Goal: Information Seeking & Learning: Check status

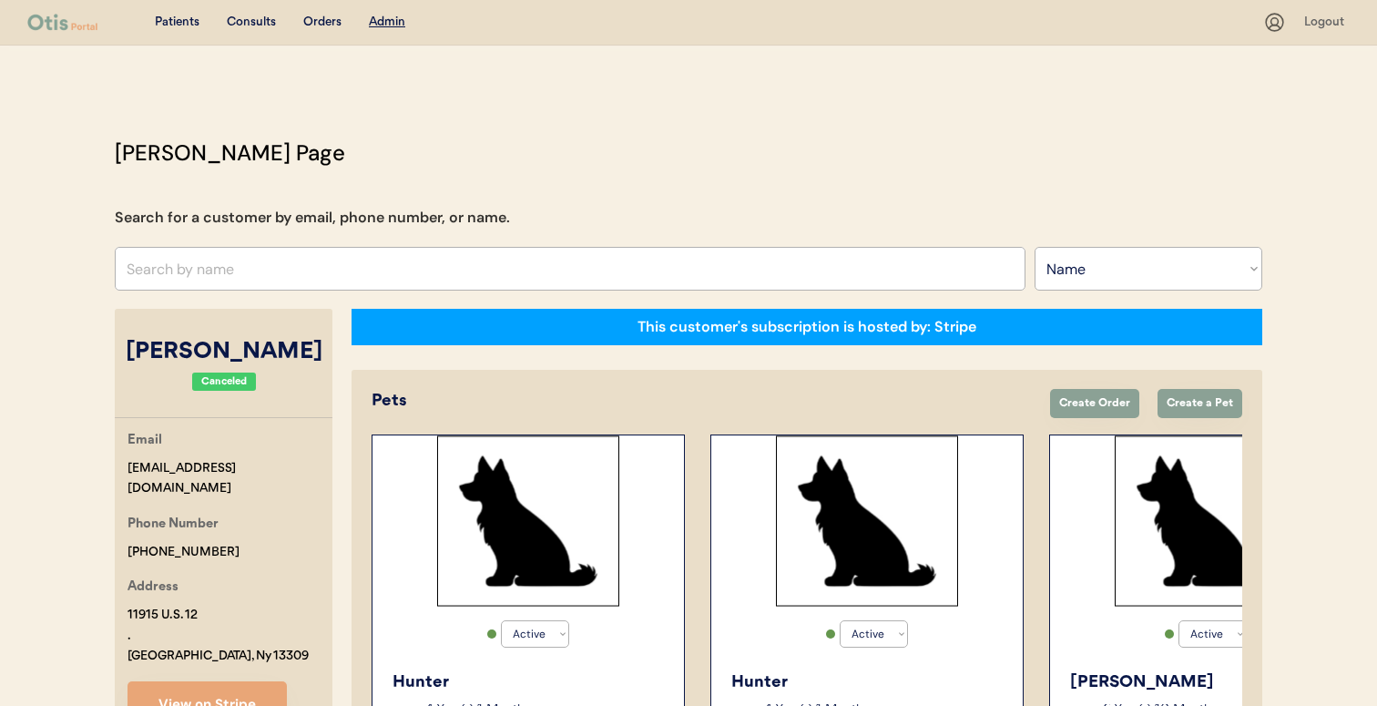
select select ""Name""
select select "true"
click at [498, 254] on input "text" at bounding box center [570, 269] width 911 height 44
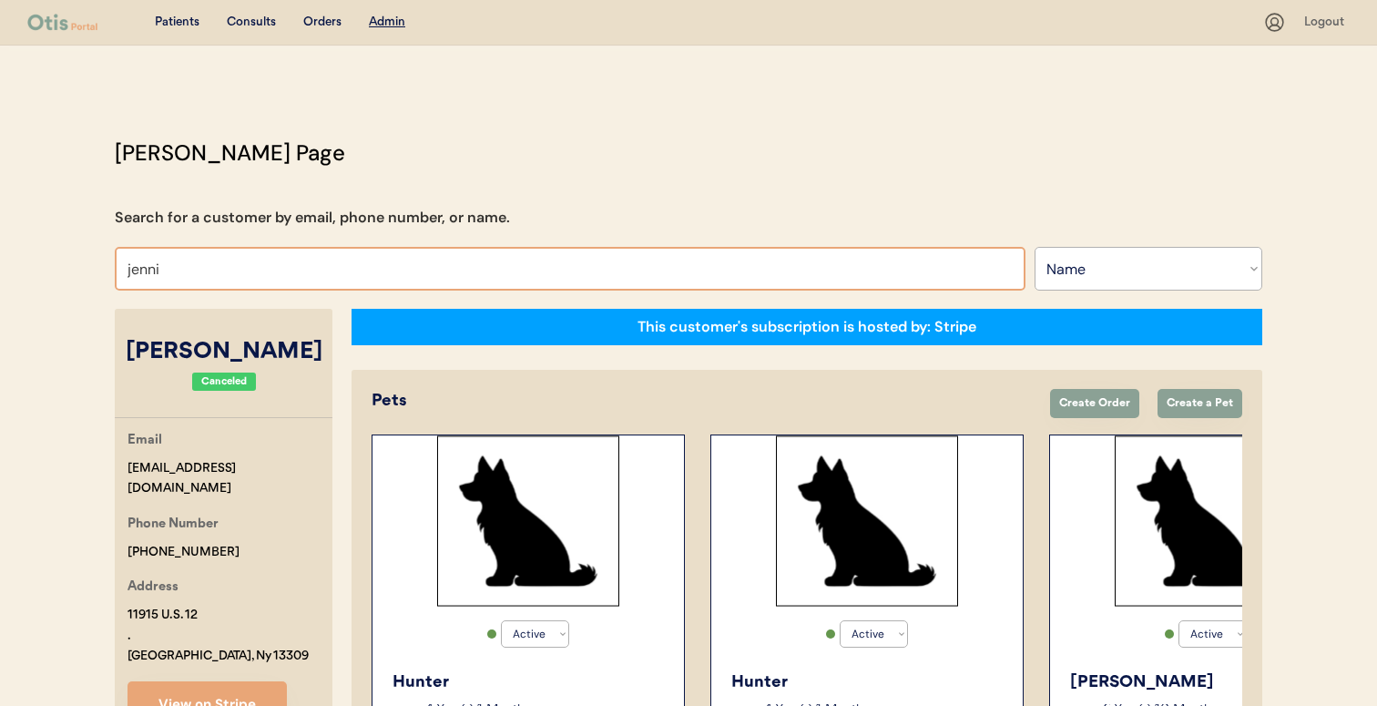
type input "jennie"
type input "jennie Andrews"
type input "jennie"
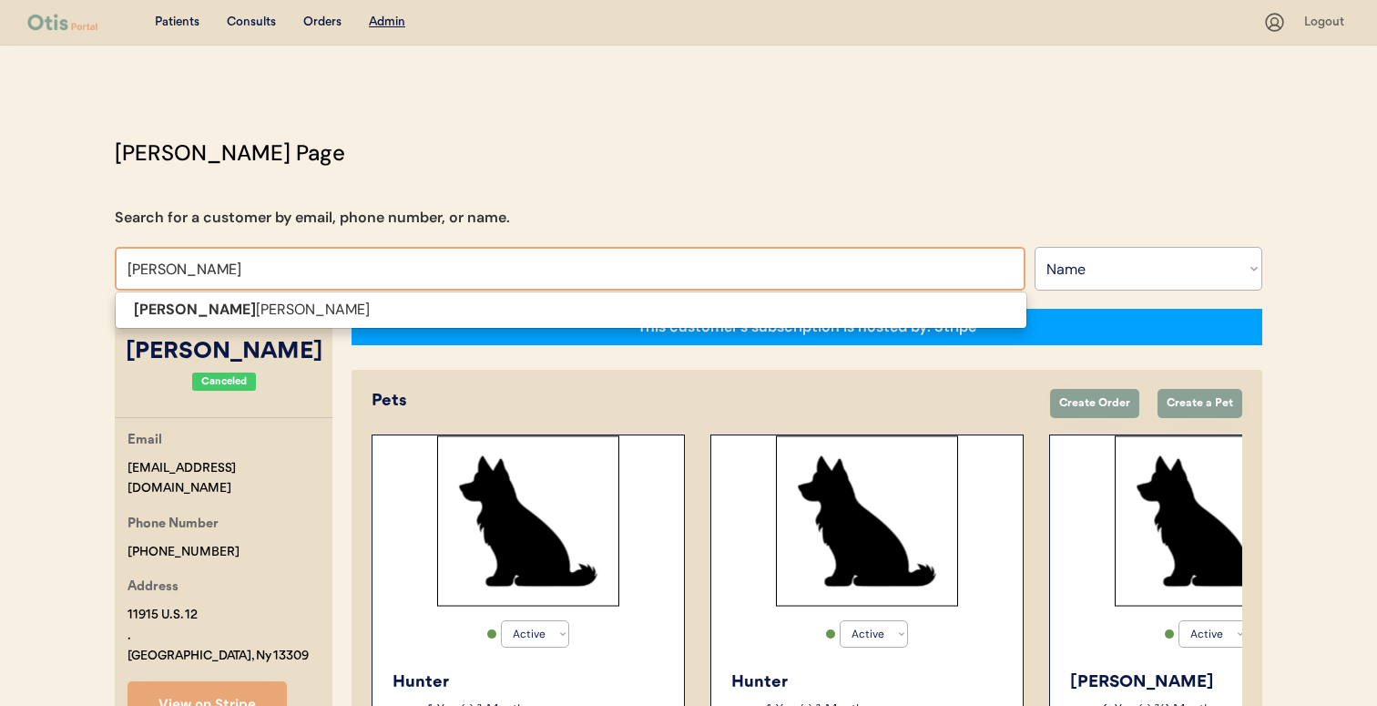
type input "jennie a"
type input "jennie andrews"
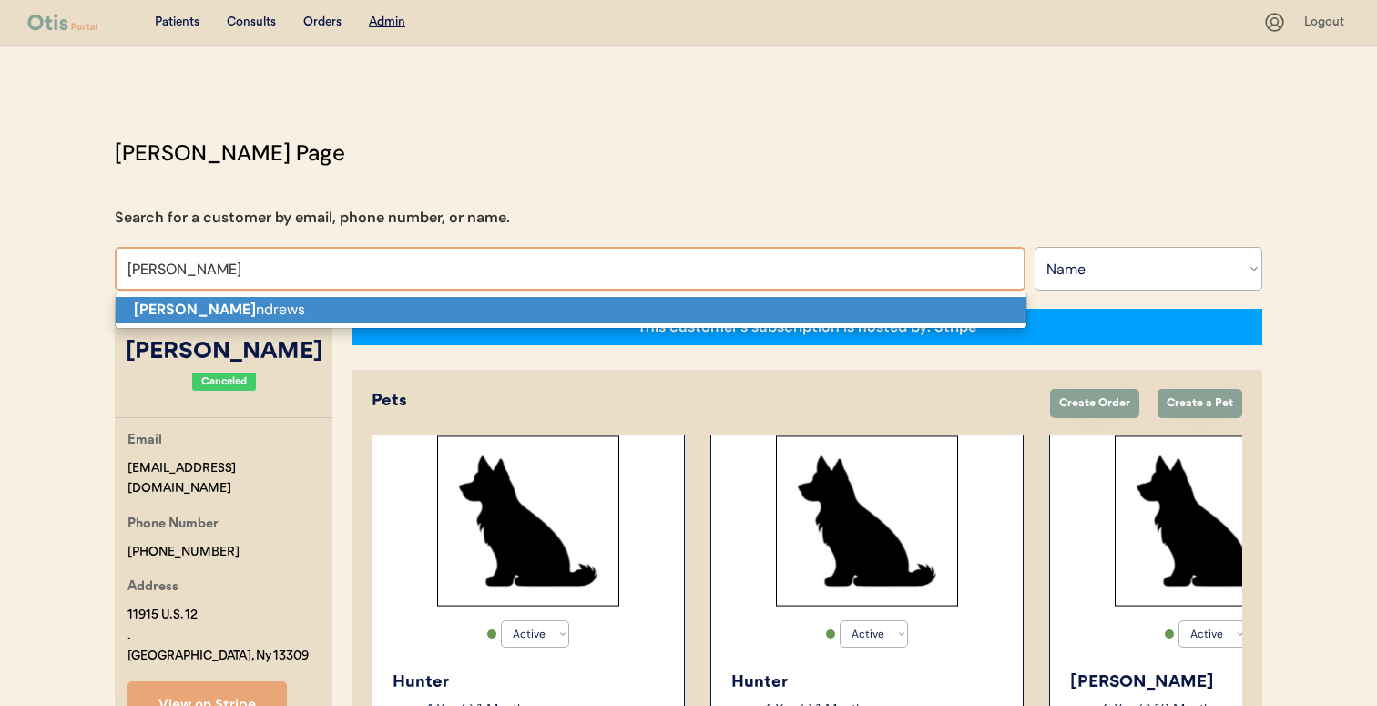
click at [486, 301] on p "Jennie A ndrews" at bounding box center [571, 310] width 911 height 26
type input "[PERSON_NAME]"
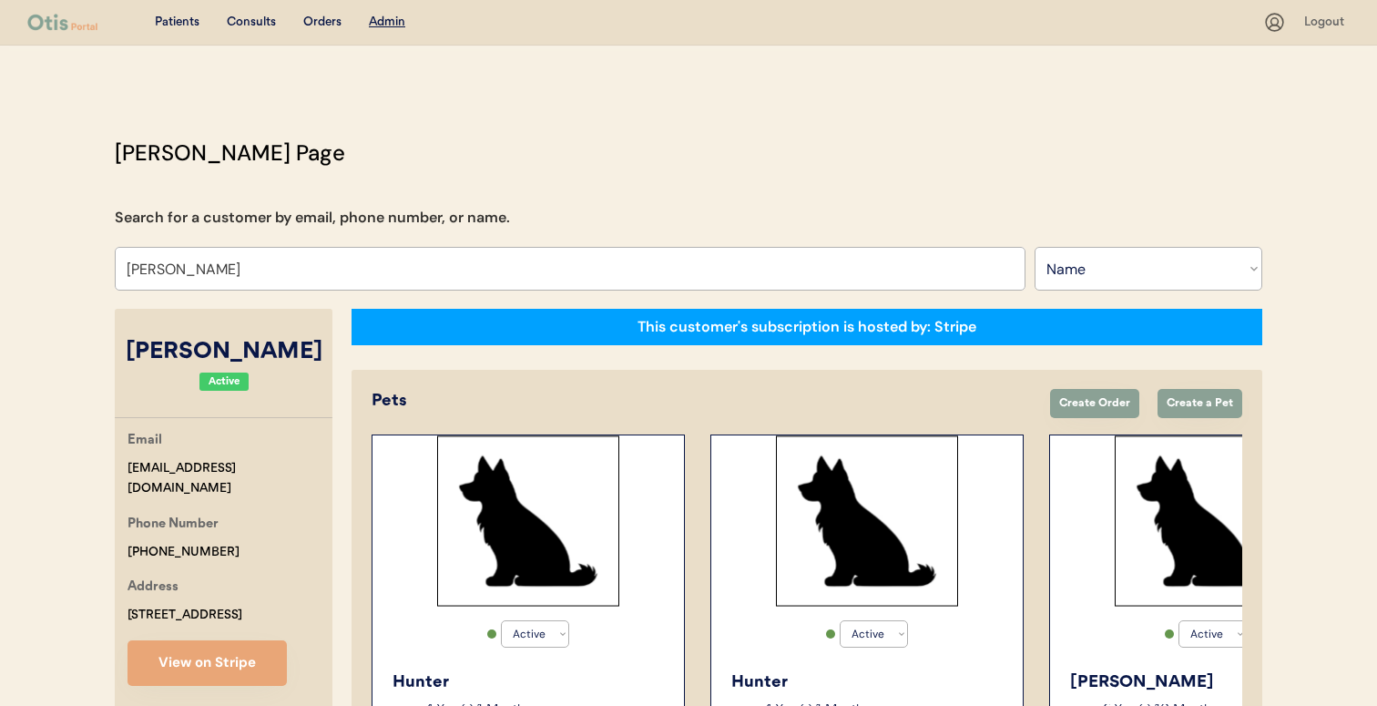
select select "true"
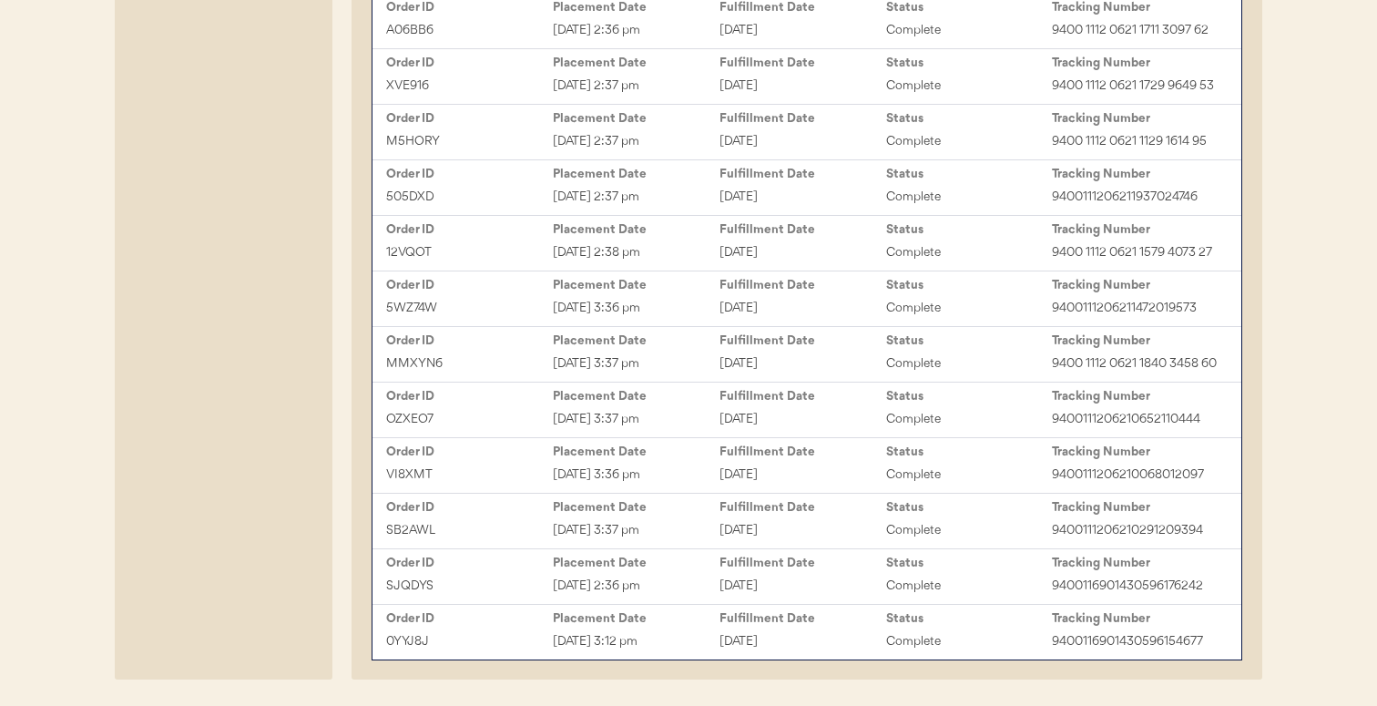
scroll to position [1661, 0]
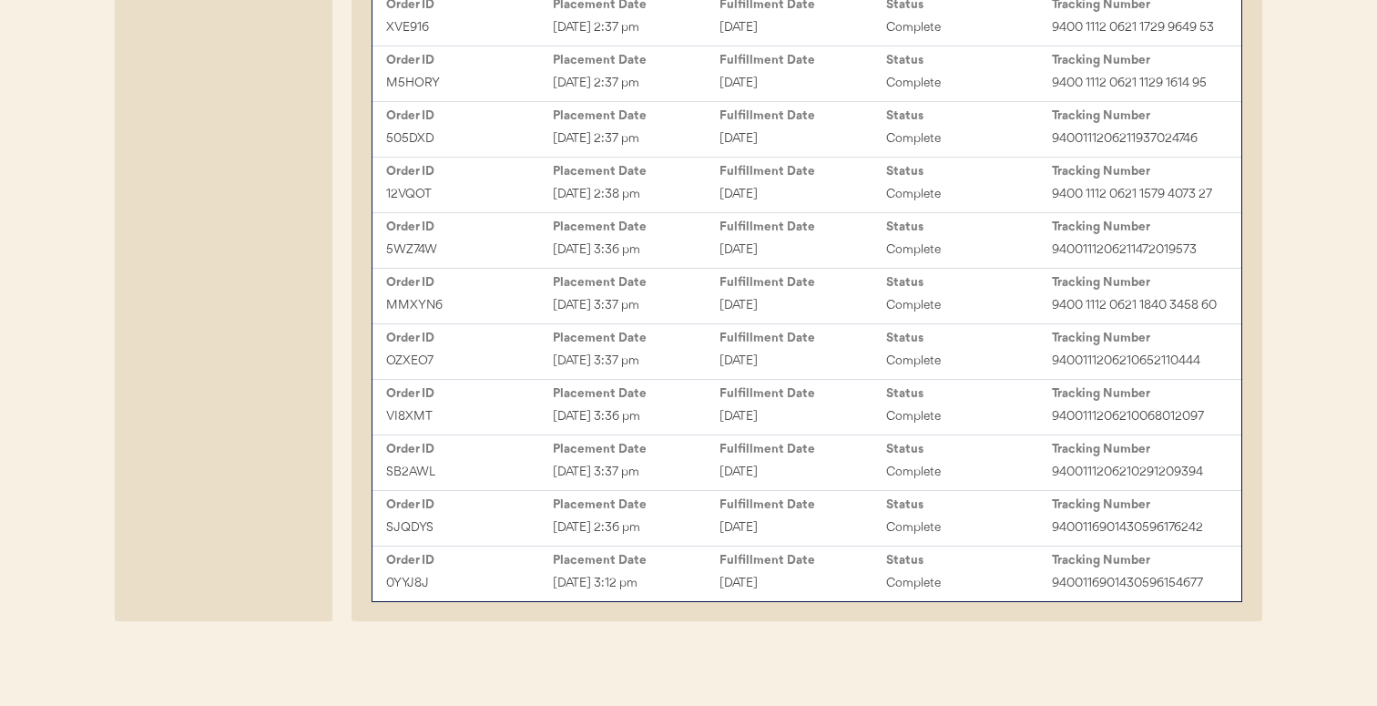
type input "[PERSON_NAME]"
click at [675, 578] on div "Mar 19, 2024 3:12 pm" at bounding box center [636, 583] width 167 height 21
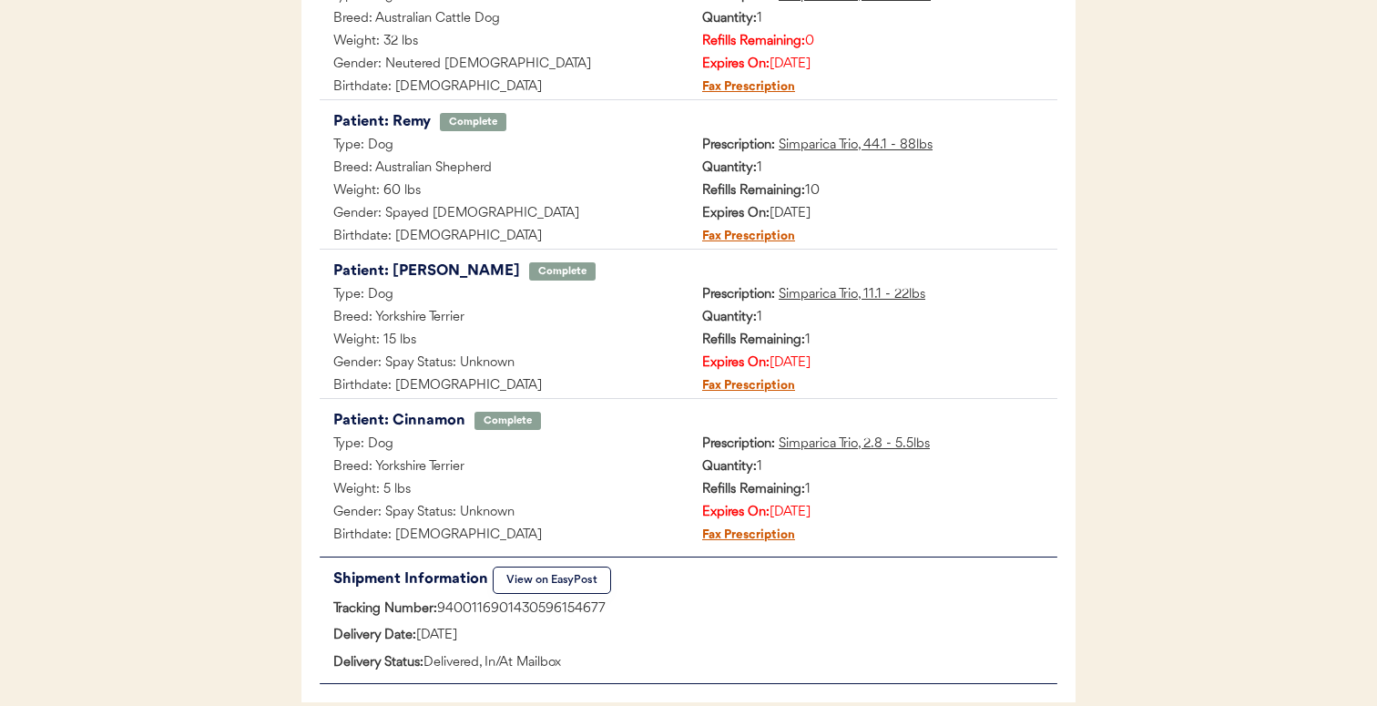
scroll to position [426, 0]
click at [840, 442] on u "Simparica Trio, 2.8 - 5.5lbs" at bounding box center [854, 443] width 151 height 14
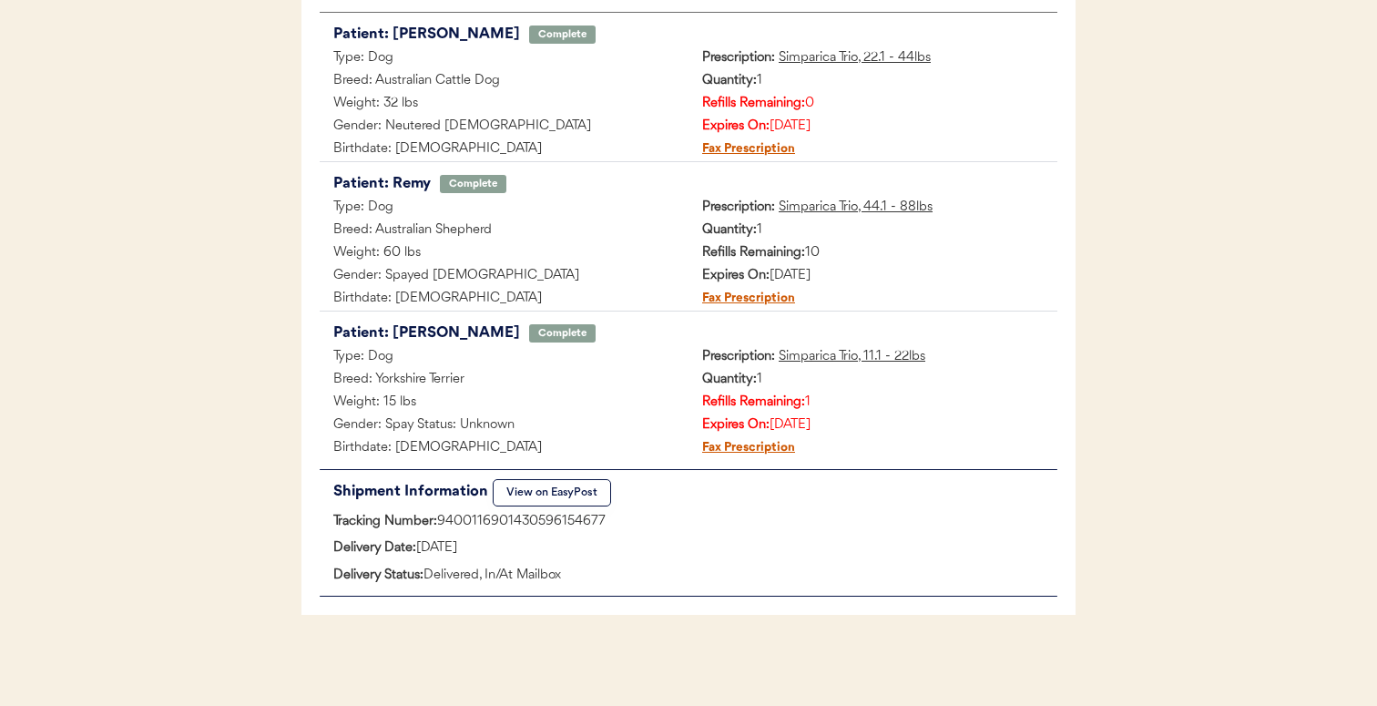
scroll to position [0, 0]
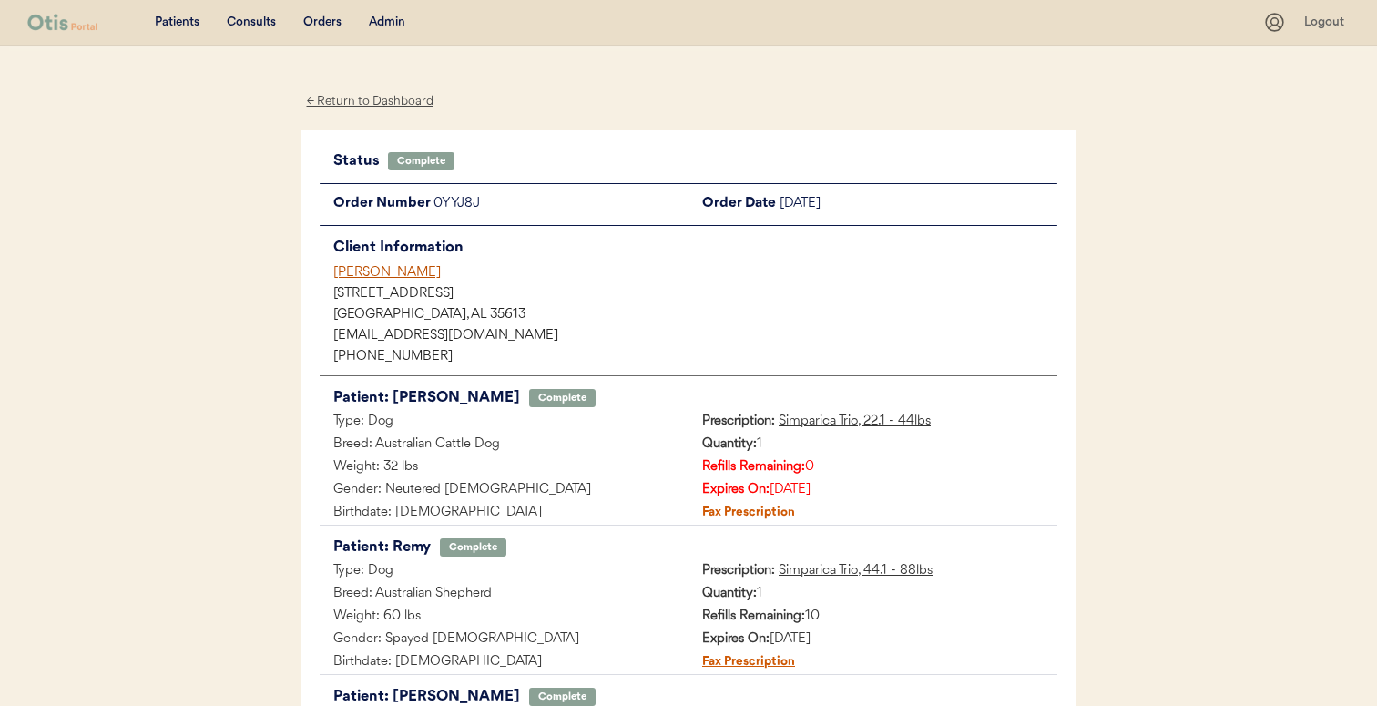
click at [393, 273] on div "[PERSON_NAME]" at bounding box center [695, 272] width 724 height 19
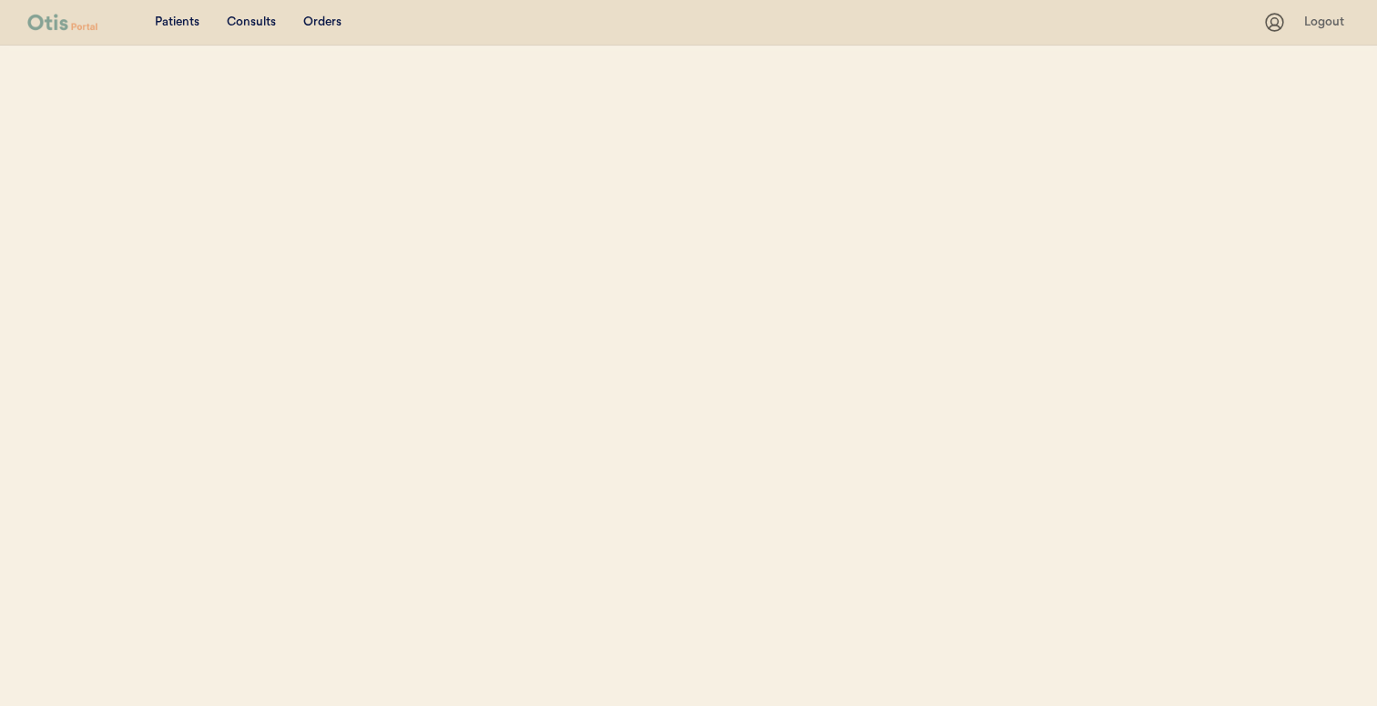
select select ""Name""
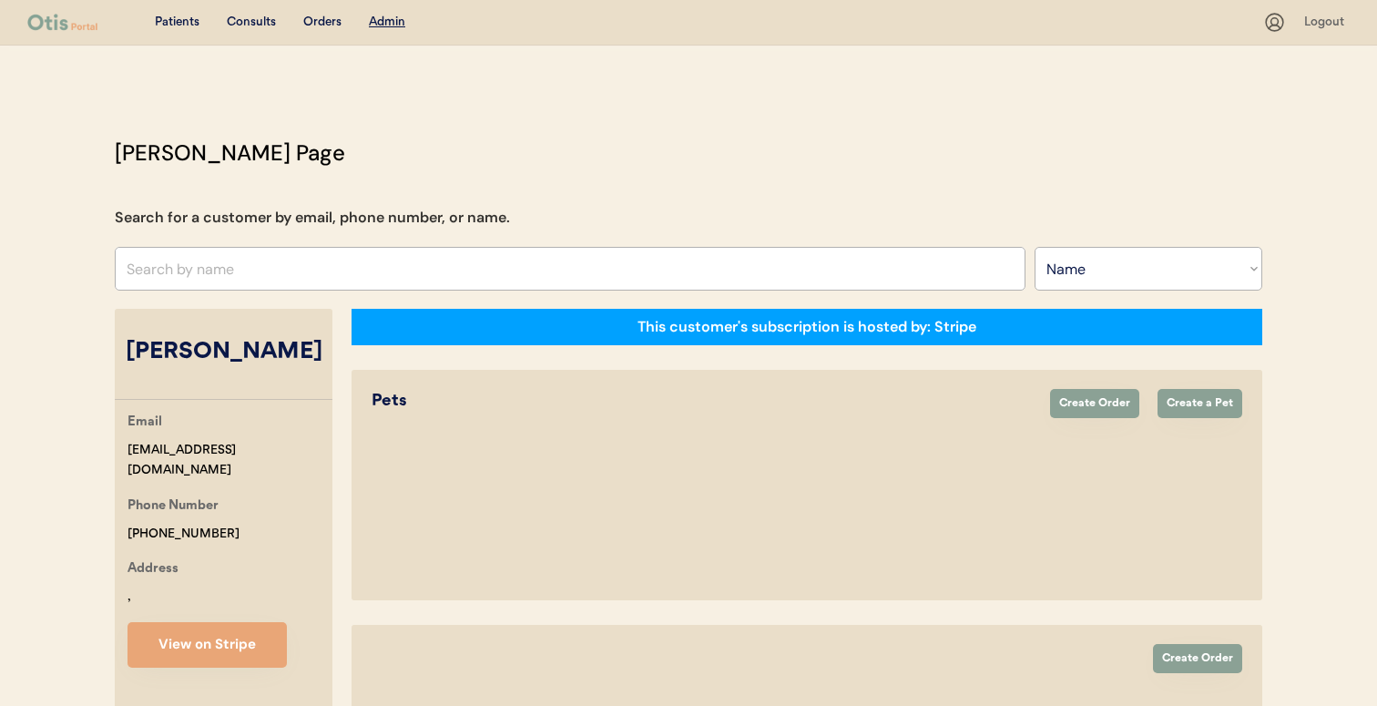
select select "true"
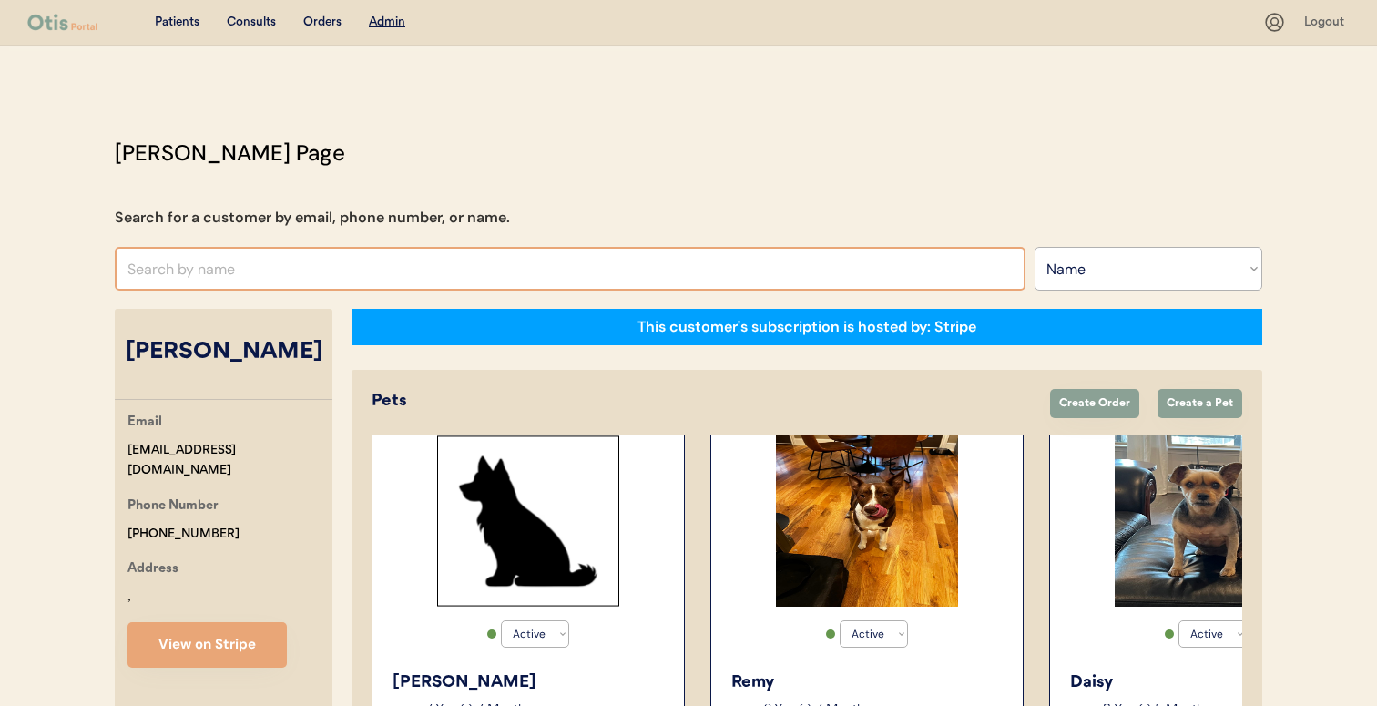
click at [496, 261] on input "text" at bounding box center [570, 269] width 911 height 44
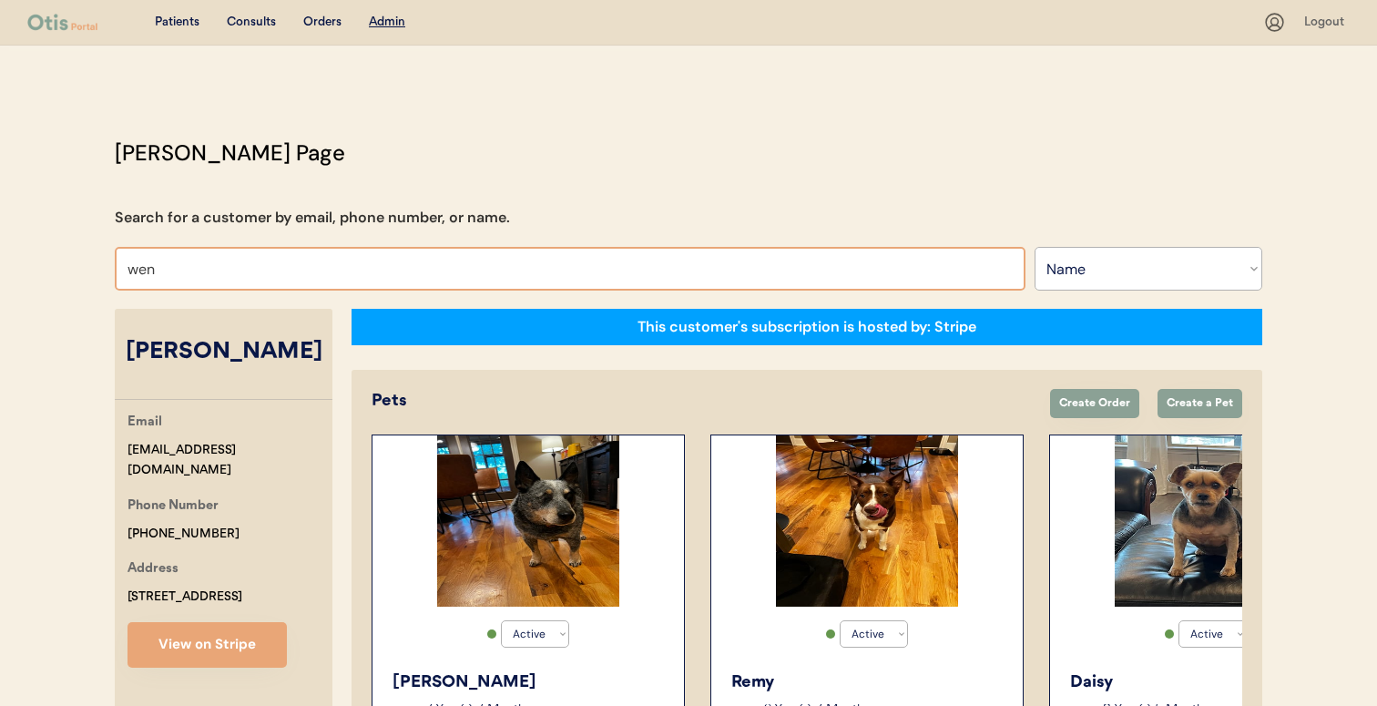
type input "wend"
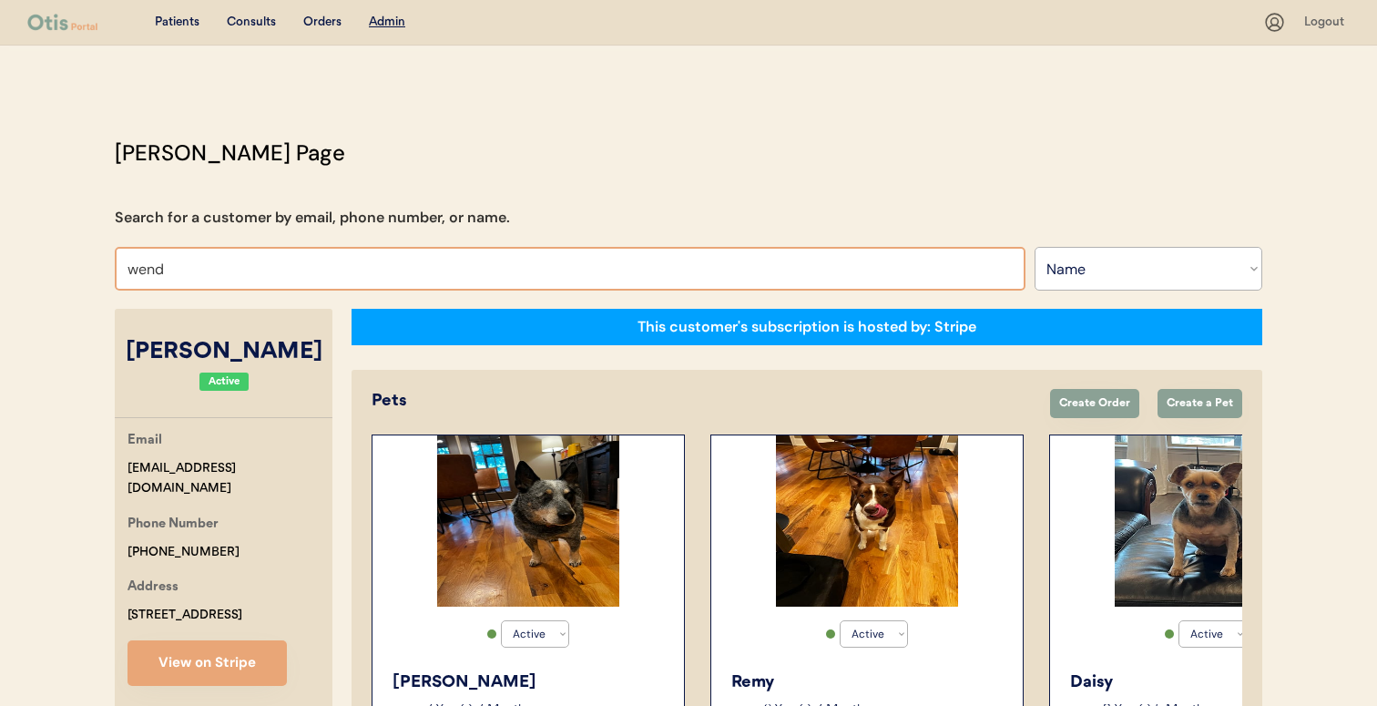
type input "wendy Elwyn"
type input "wendy"
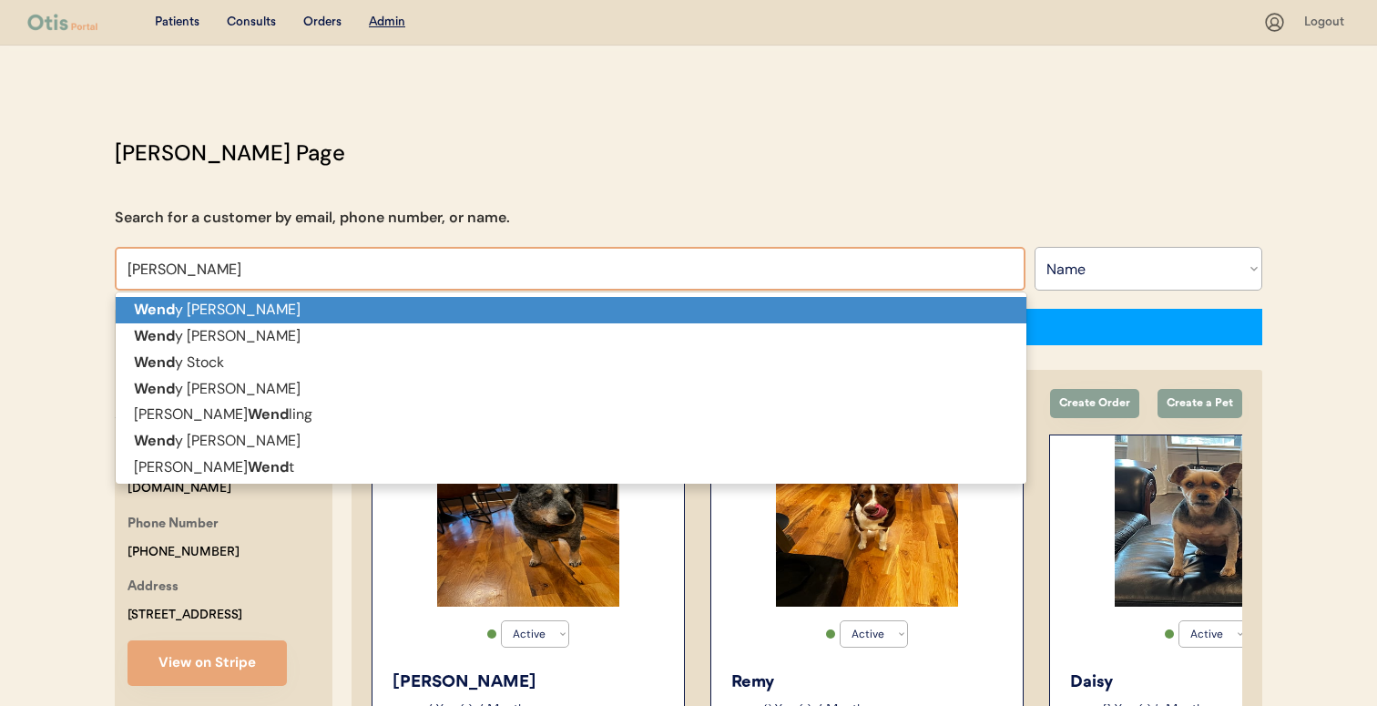
click at [476, 304] on p "Wend y Elwyn" at bounding box center [571, 310] width 911 height 26
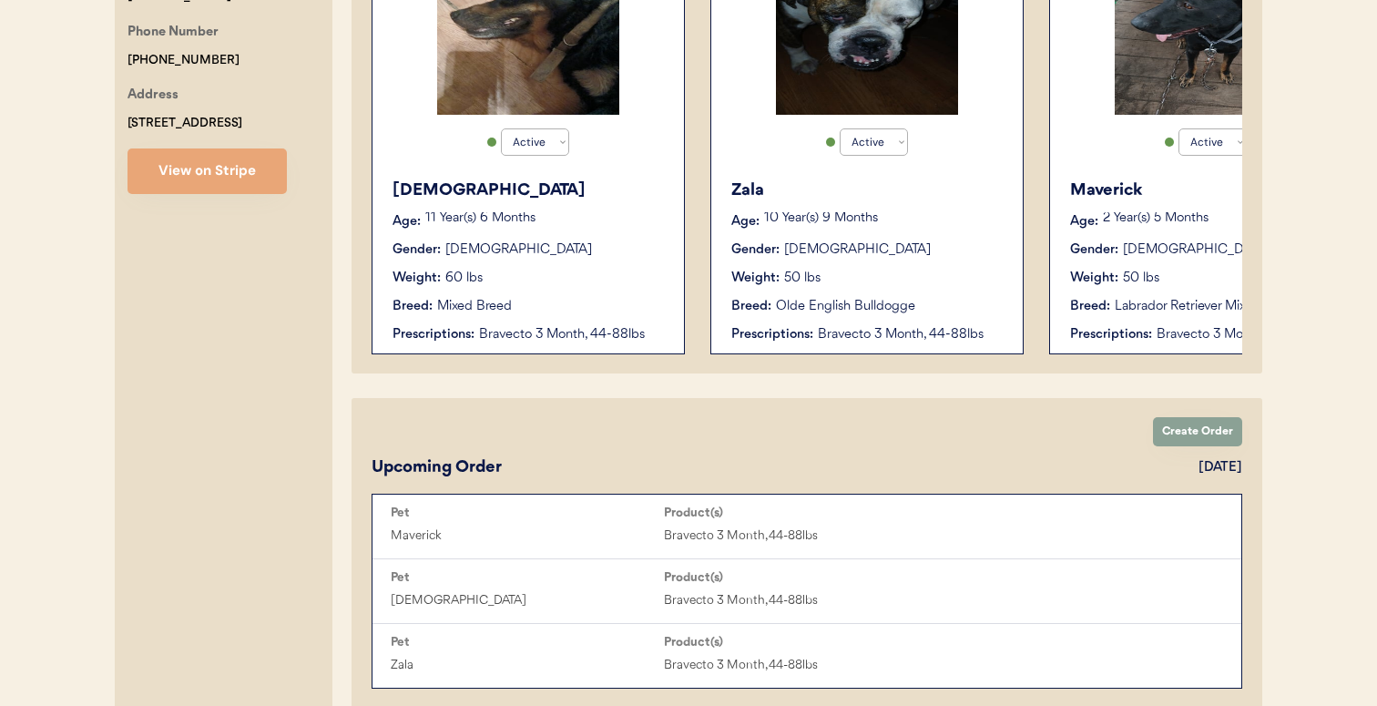
scroll to position [490, 0]
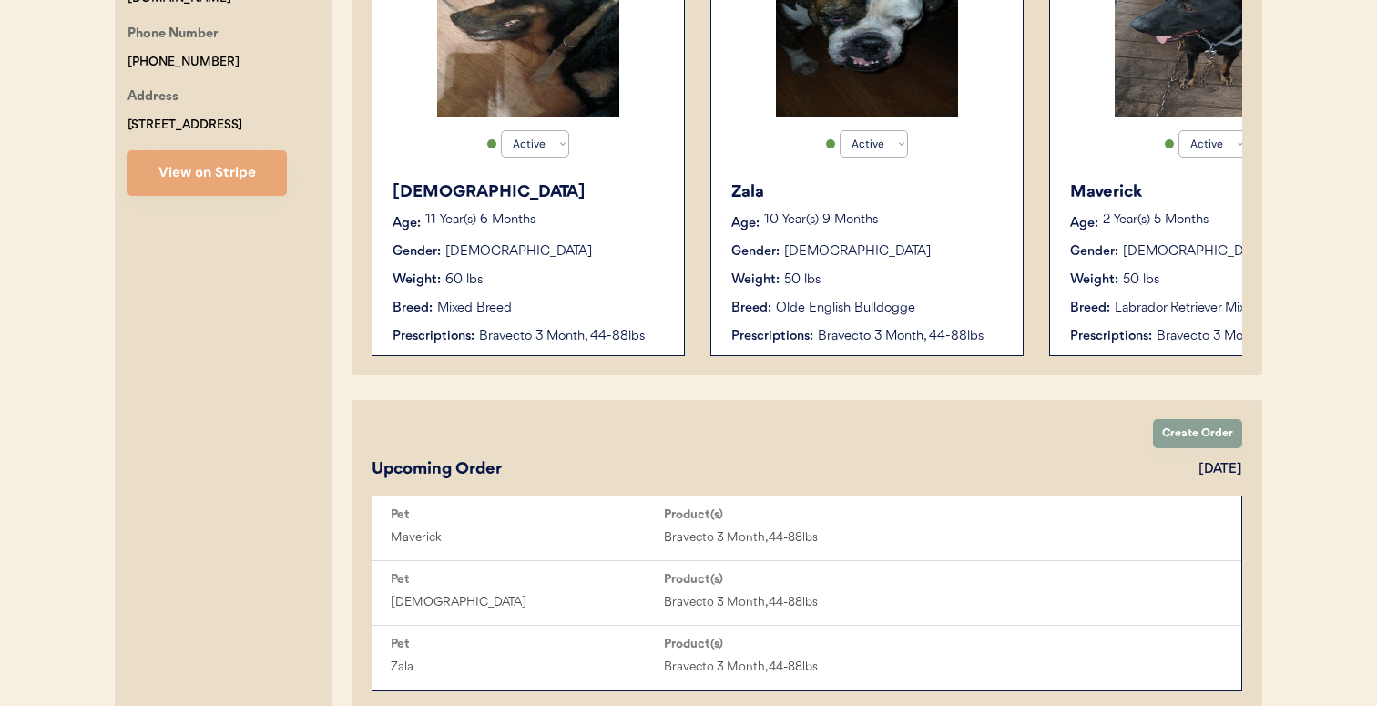
type input "Wendy Elwyn"
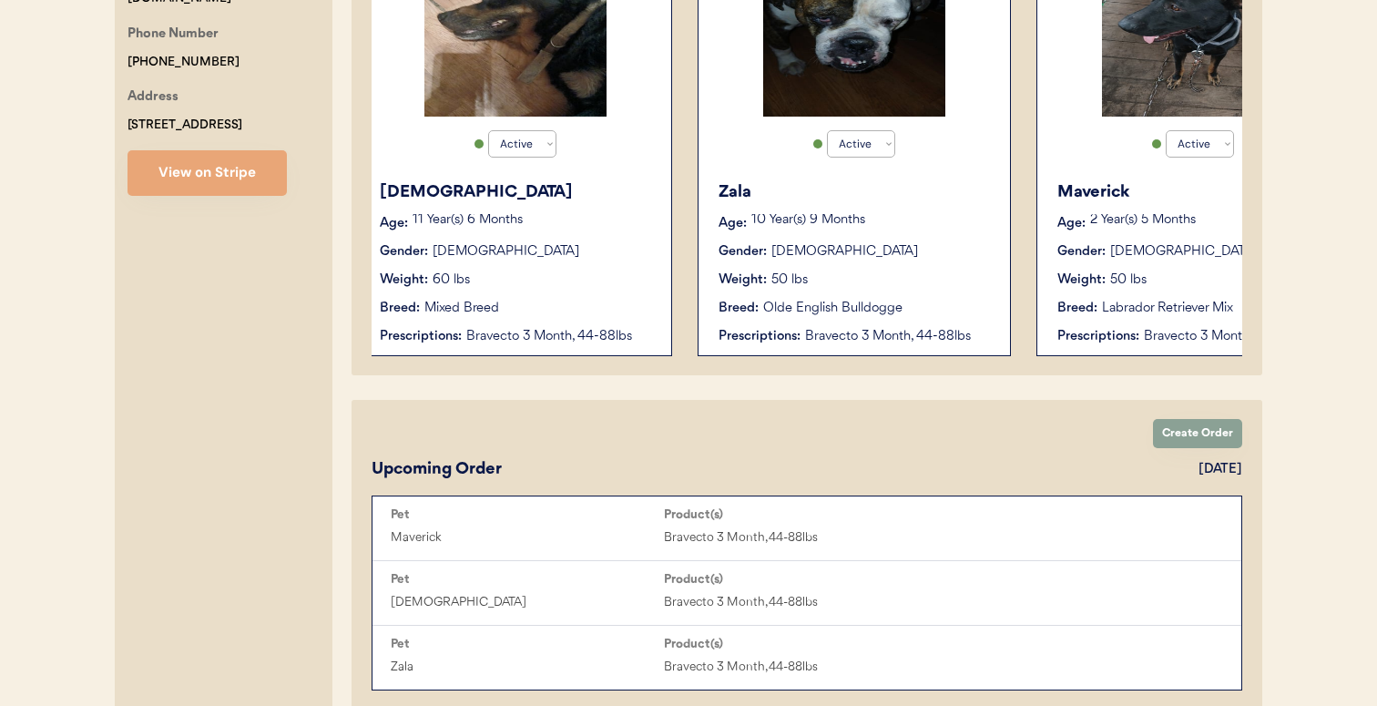
scroll to position [0, 0]
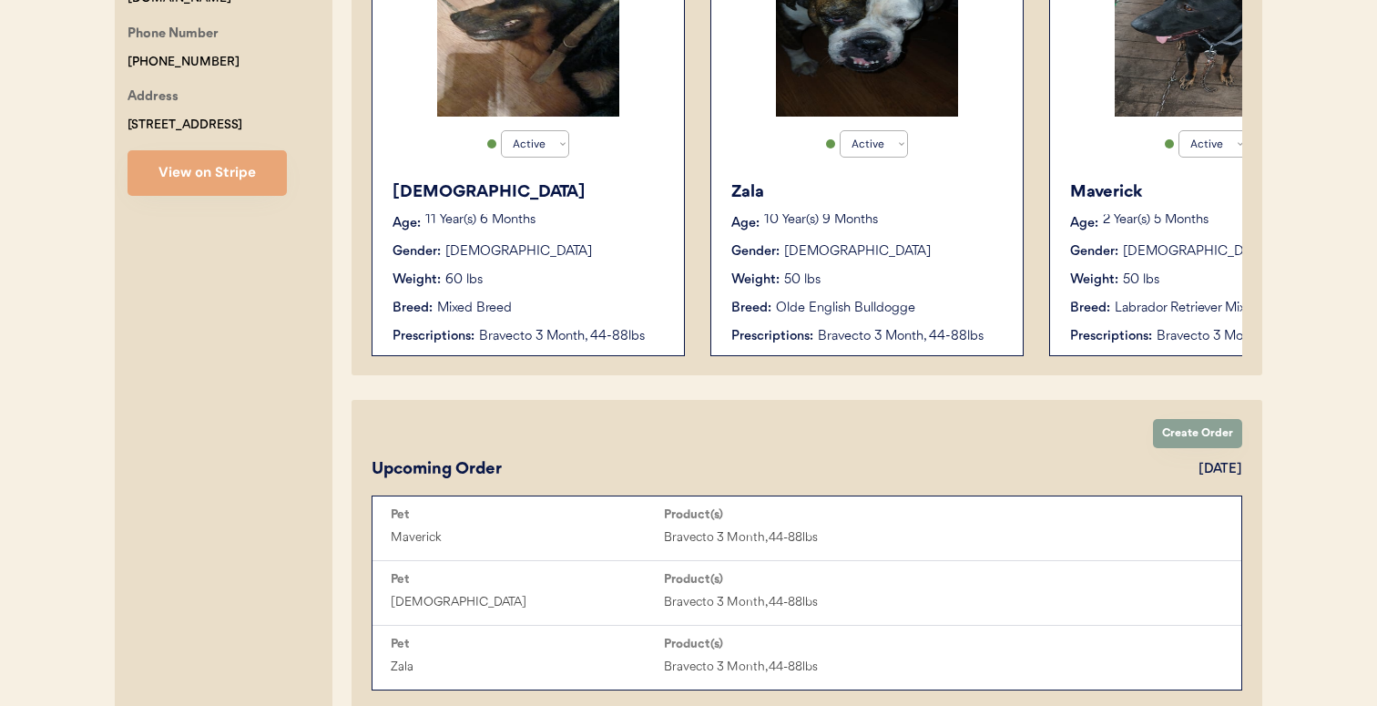
click at [679, 315] on div "Active Active Inactive Zeus Age: 11 Year(s) 6 Months Gender: Male Weight: 60 lb…" at bounding box center [528, 150] width 313 height 412
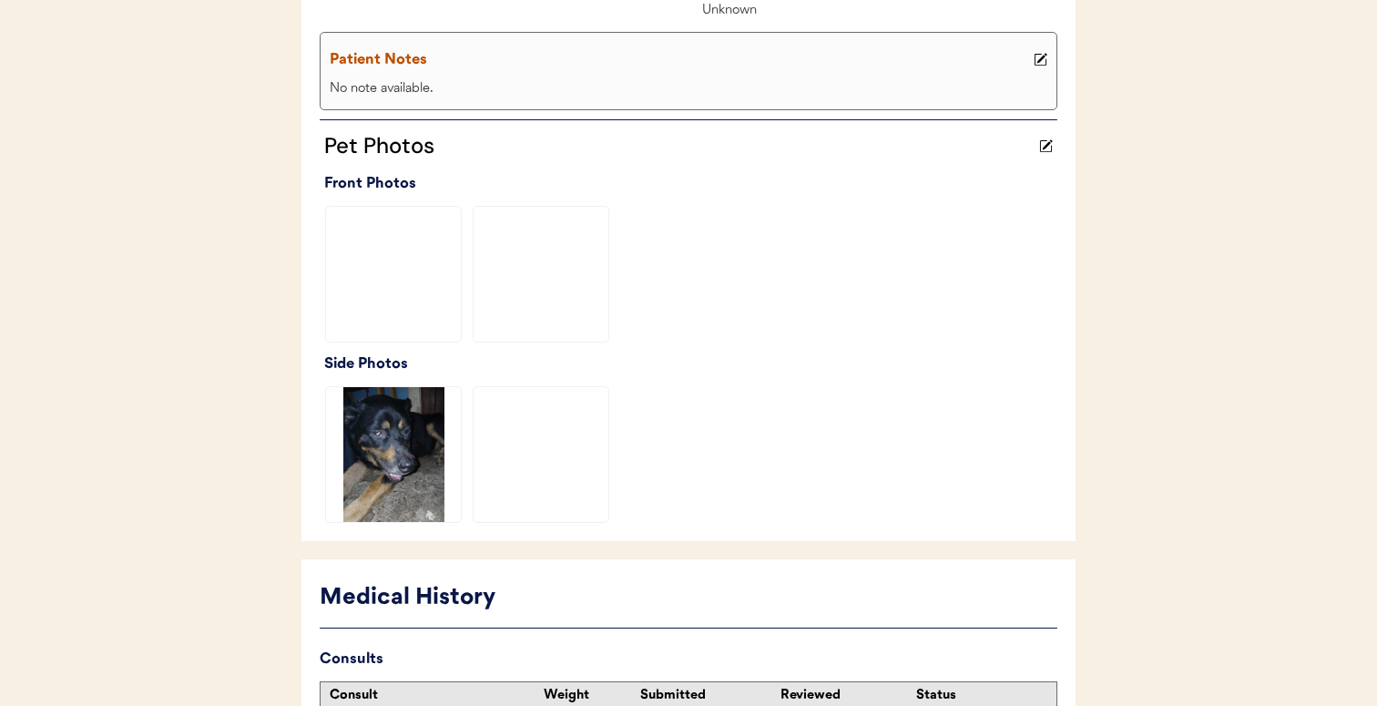
scroll to position [650, 0]
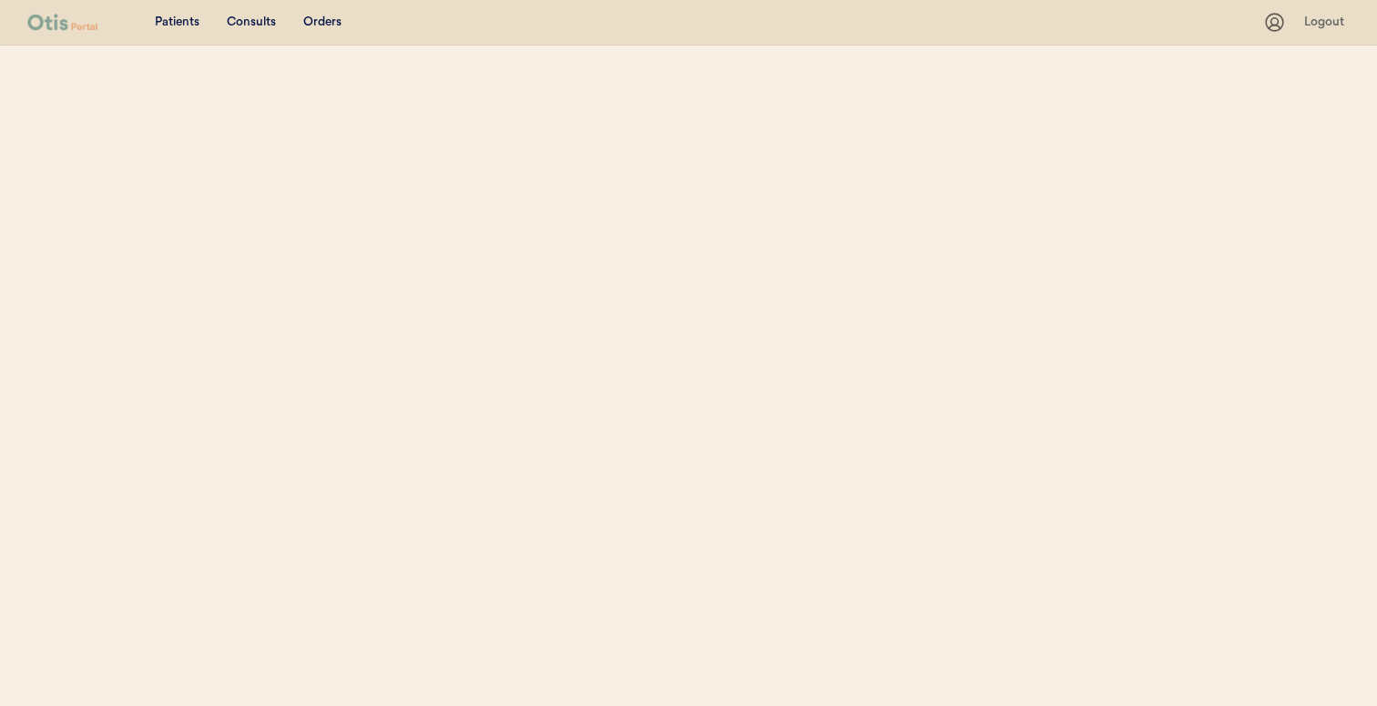
select select ""Name""
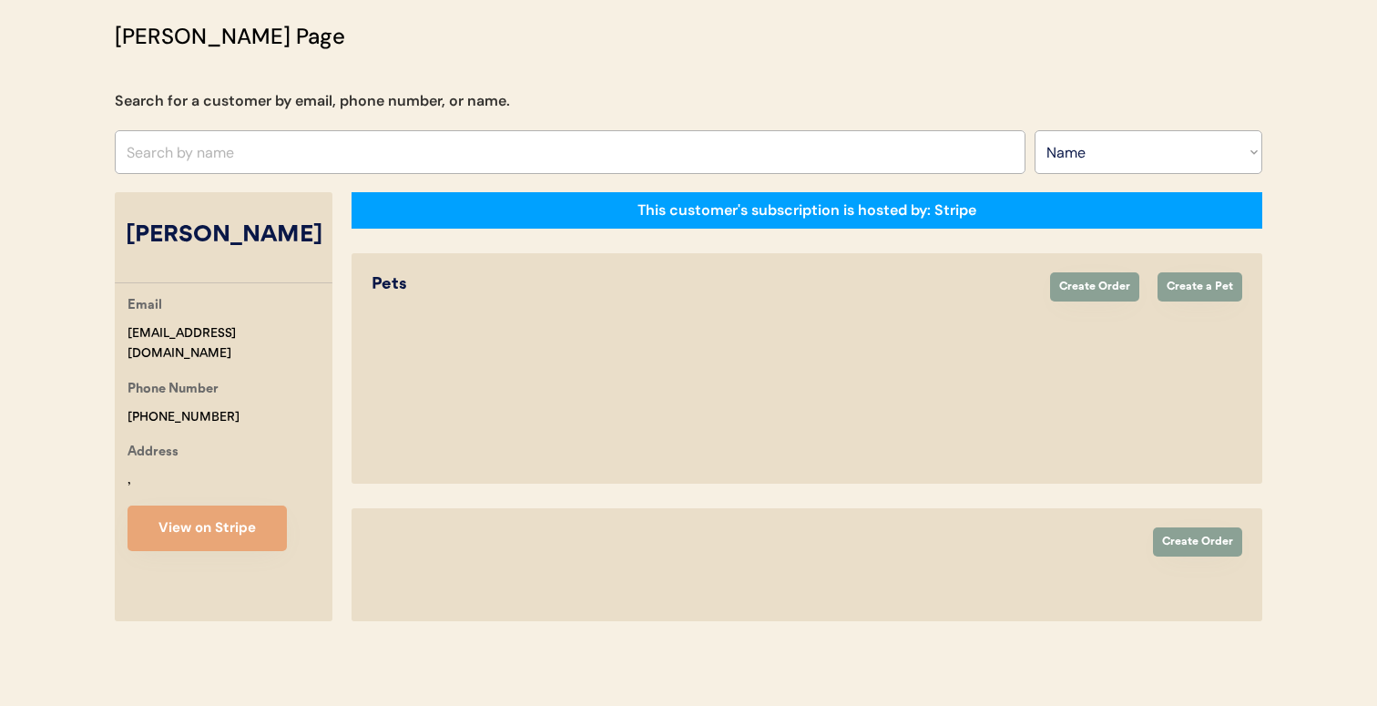
select select "true"
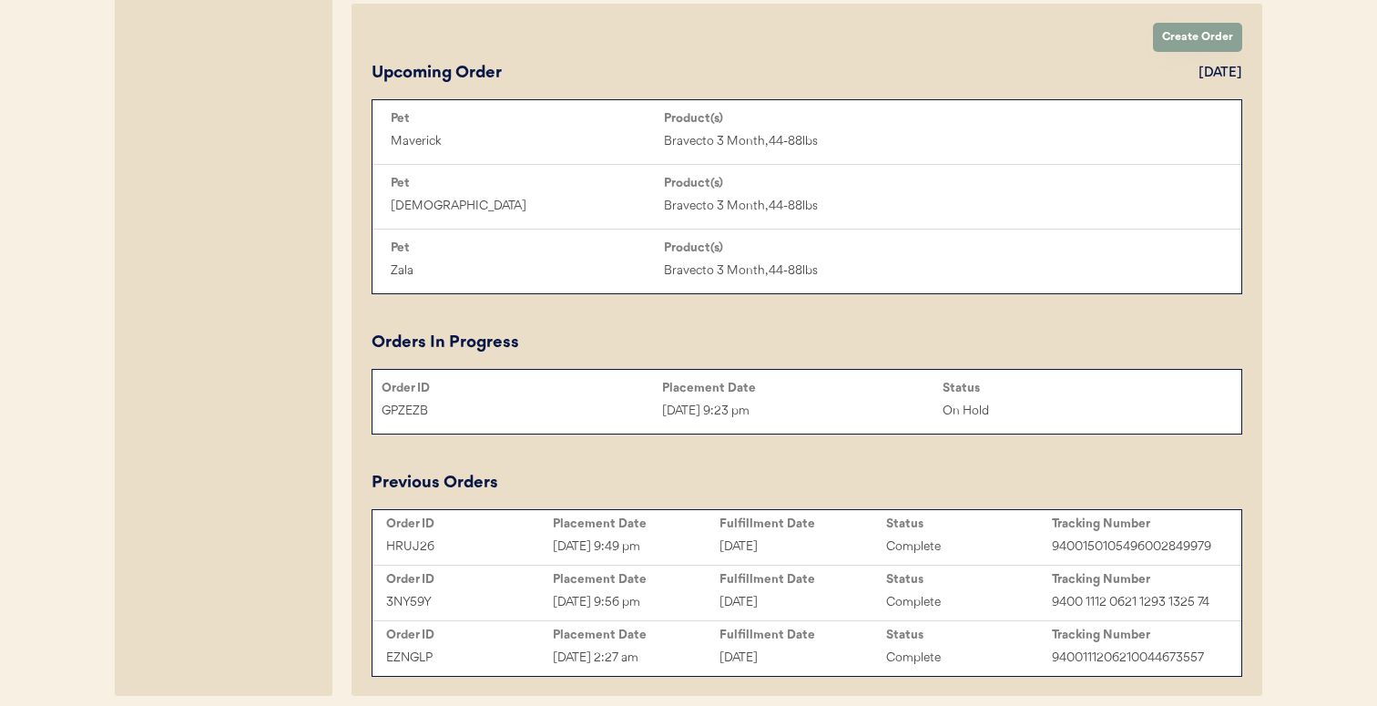
scroll to position [961, 0]
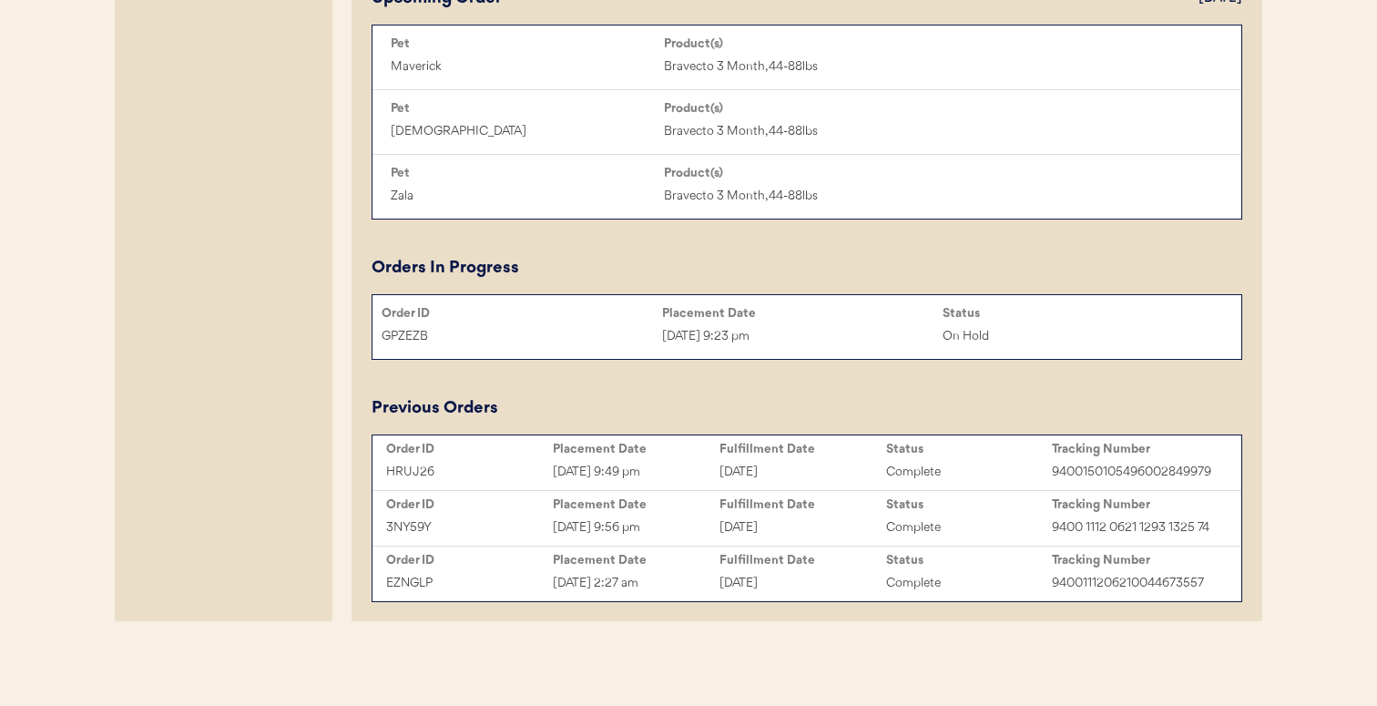
click at [690, 575] on div "Jul 14, 2024 2:27 am" at bounding box center [636, 583] width 167 height 21
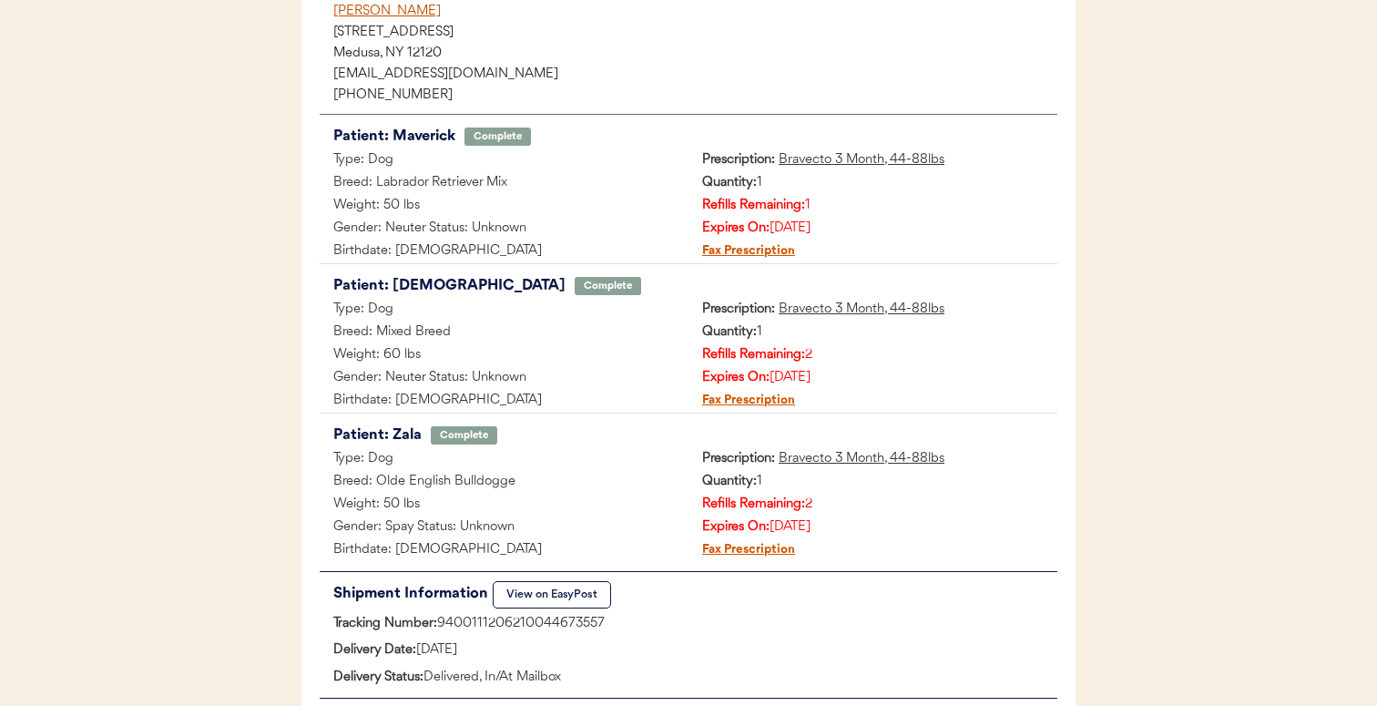
scroll to position [270, 0]
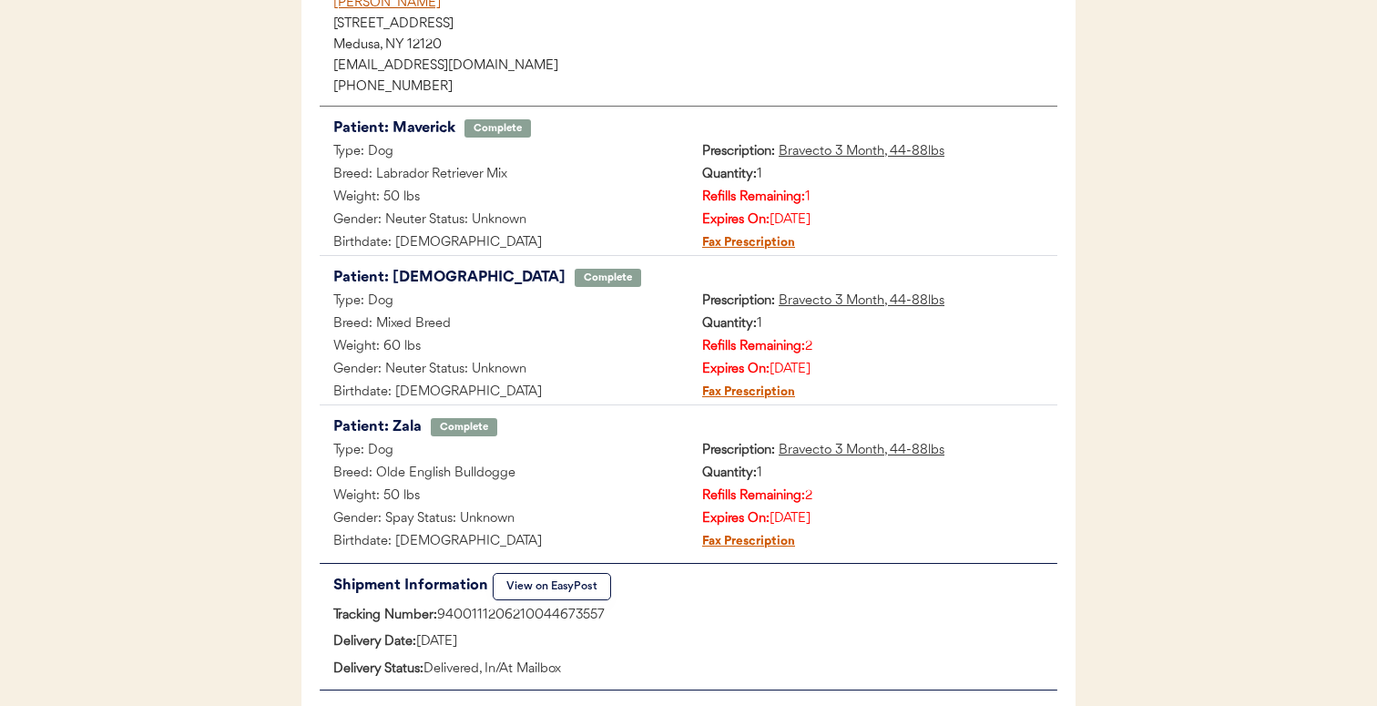
click at [819, 448] on u "Bravecto 3 Month, 44-88lbs" at bounding box center [862, 451] width 166 height 14
click at [834, 303] on u "Bravecto 3 Month, 44-88lbs" at bounding box center [862, 301] width 166 height 14
click at [846, 151] on u "Bravecto 3 Month, 44-88lbs" at bounding box center [862, 152] width 166 height 14
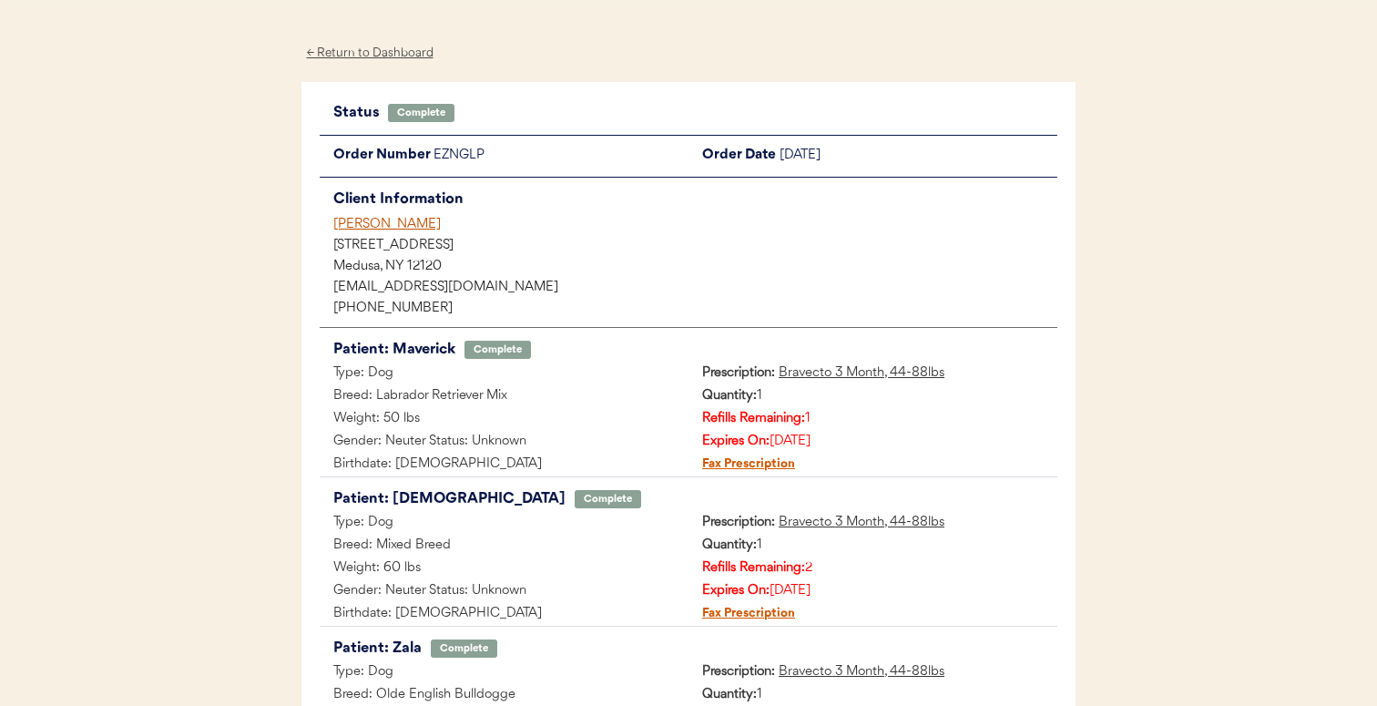
scroll to position [45, 0]
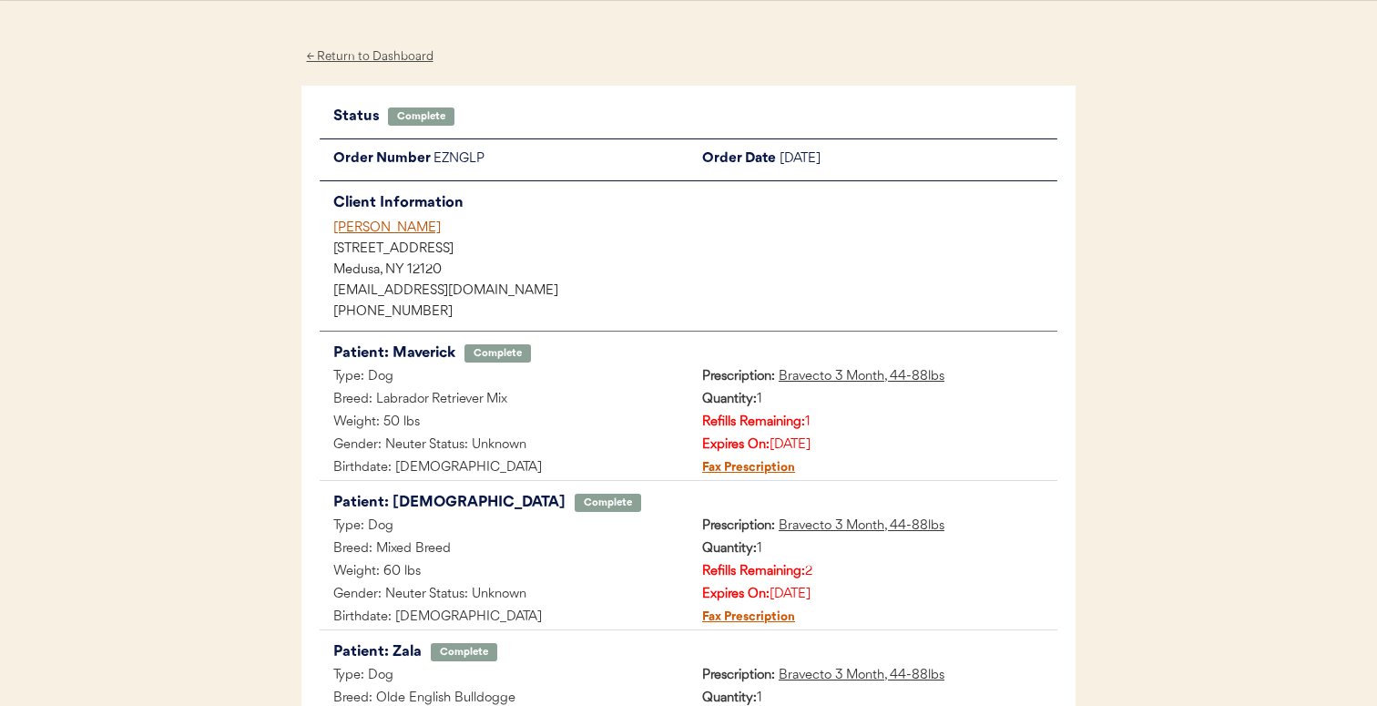
click at [456, 162] on div "EZNGLP" at bounding box center [561, 159] width 255 height 23
drag, startPoint x: 333, startPoint y: 295, endPoint x: 521, endPoint y: 296, distance: 187.6
click at [521, 295] on div "[EMAIL_ADDRESS][DOMAIN_NAME]" at bounding box center [695, 291] width 724 height 13
copy div "[EMAIL_ADDRESS][DOMAIN_NAME]"
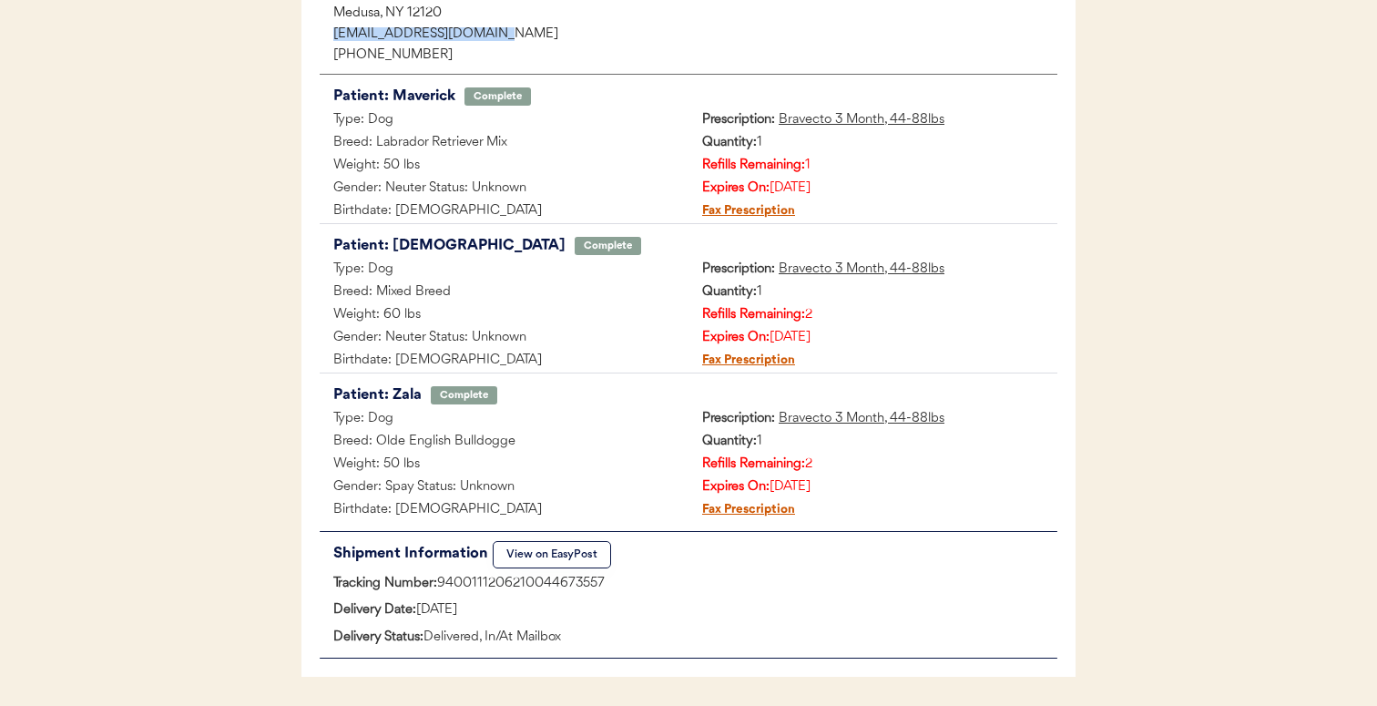
scroll to position [363, 0]
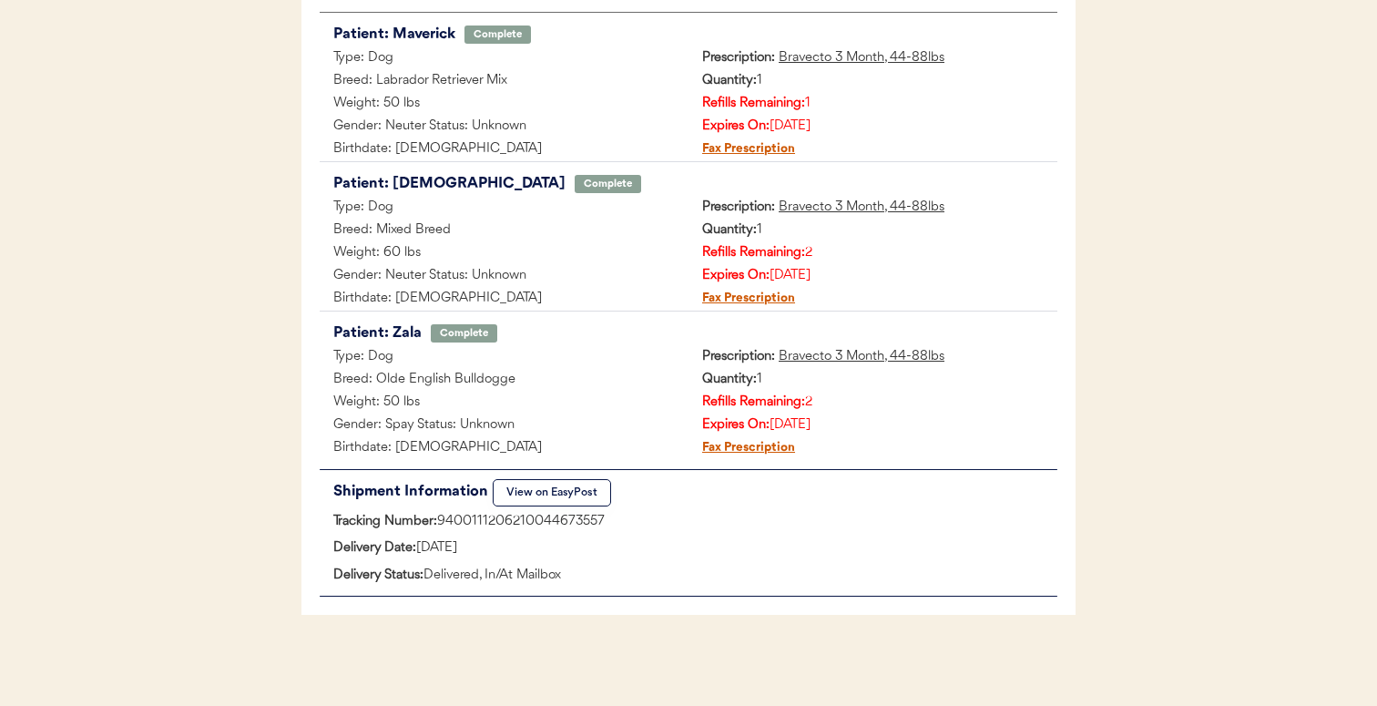
click at [508, 524] on div "Tracking Number: 9400111206210044673557" at bounding box center [689, 522] width 738 height 23
copy div "9400111206210044673557"
click at [520, 485] on button "View on EasyPost" at bounding box center [552, 492] width 118 height 27
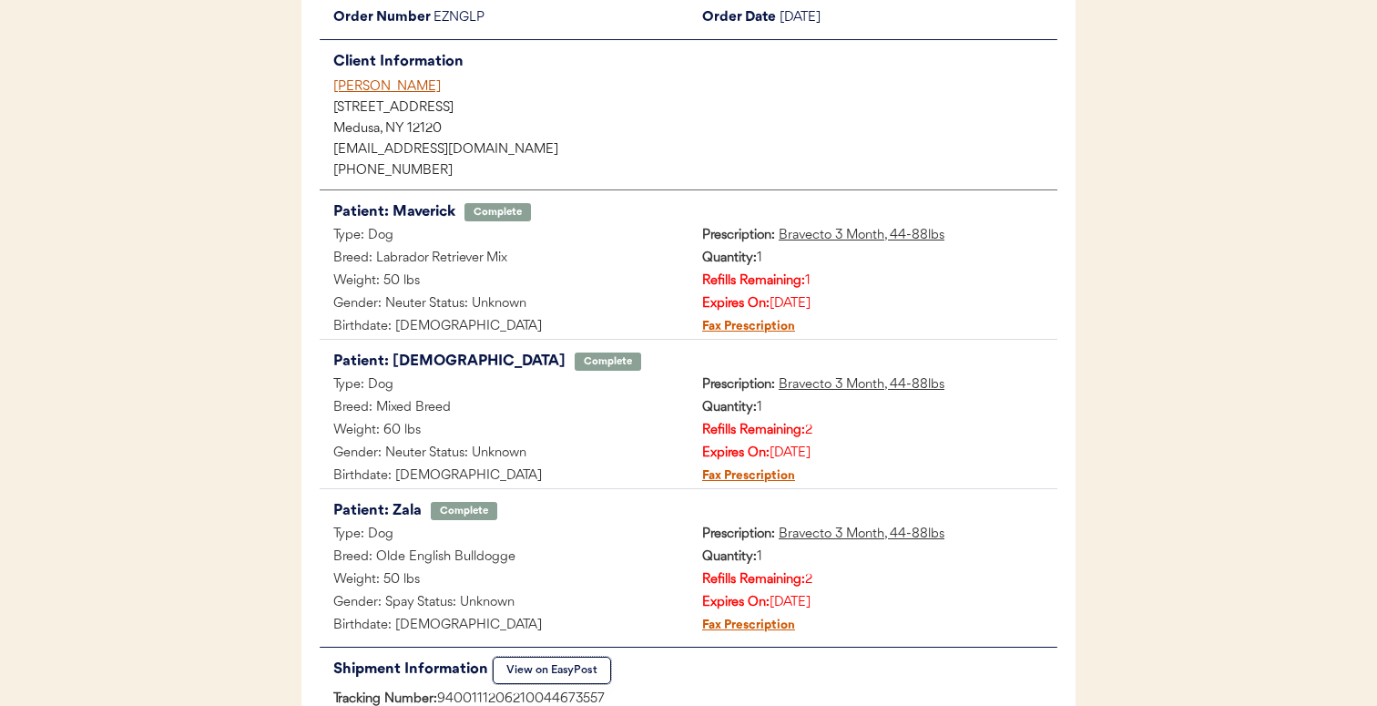
scroll to position [193, 0]
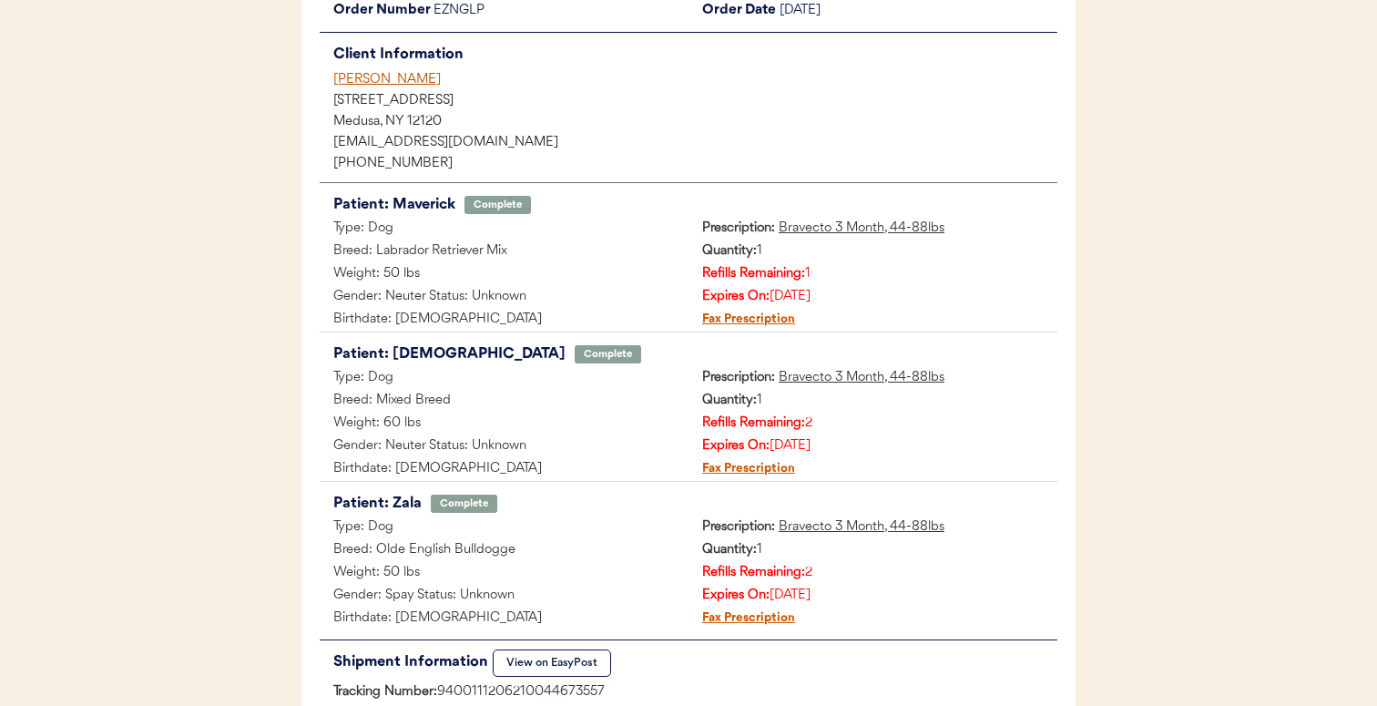
click at [685, 521] on div "Type: Dog" at bounding box center [504, 527] width 369 height 23
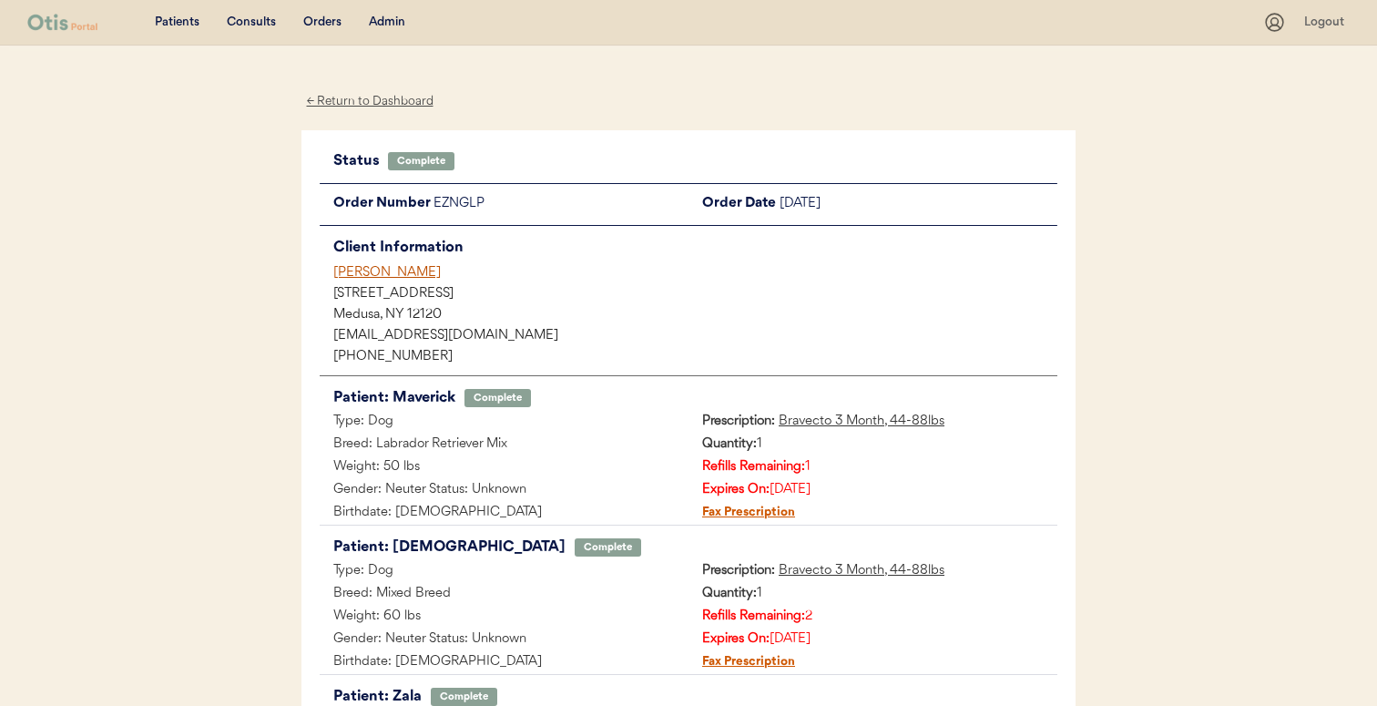
click at [373, 285] on div "728 County Road 403" at bounding box center [689, 294] width 738 height 18
click at [379, 269] on div "[PERSON_NAME]" at bounding box center [695, 272] width 724 height 19
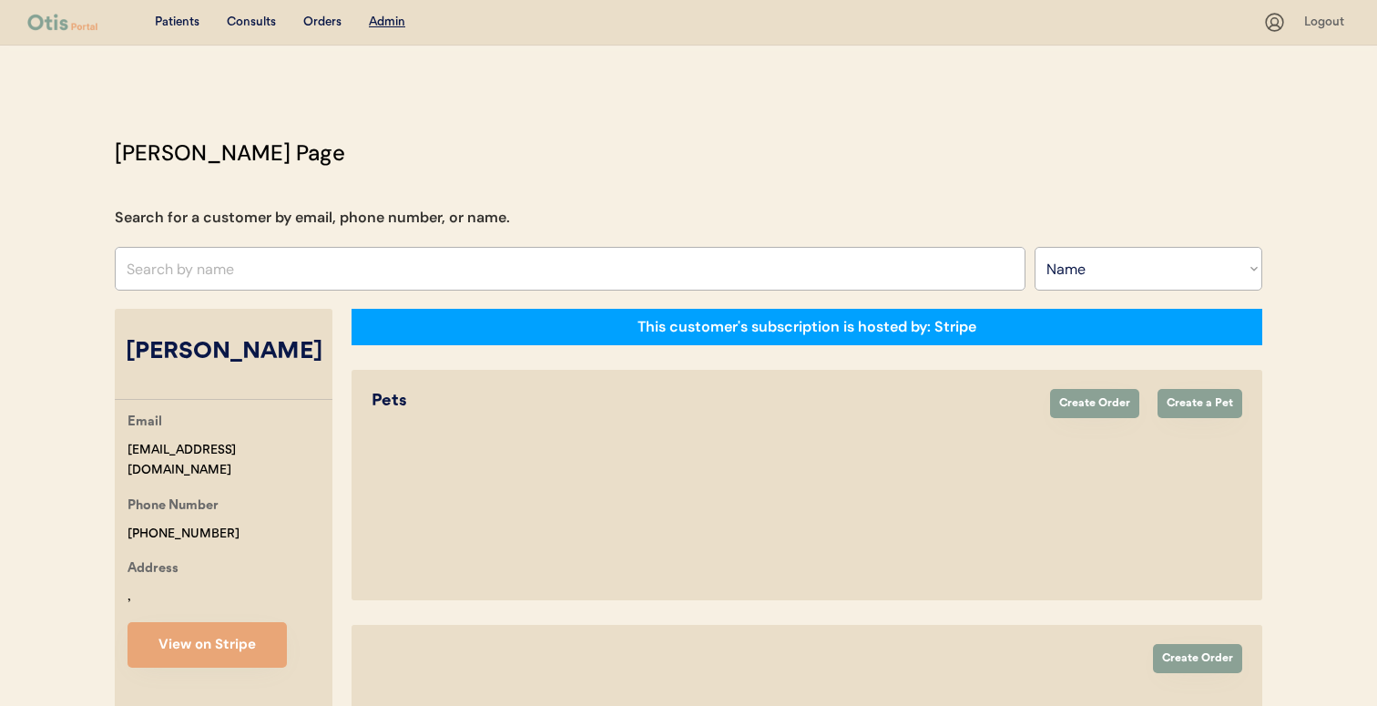
select select ""Name""
select select "true"
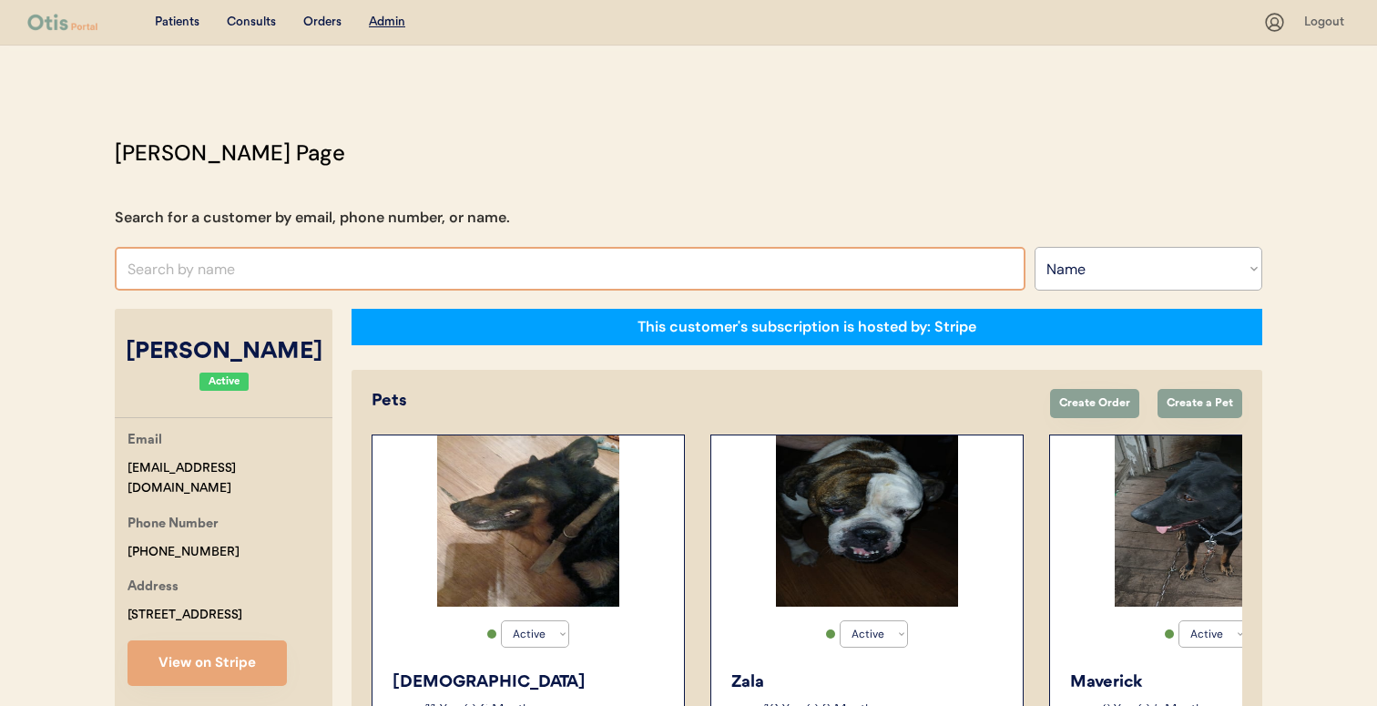
click at [604, 252] on input "text" at bounding box center [570, 269] width 911 height 44
type input "je"
type input "jesse Wilcox"
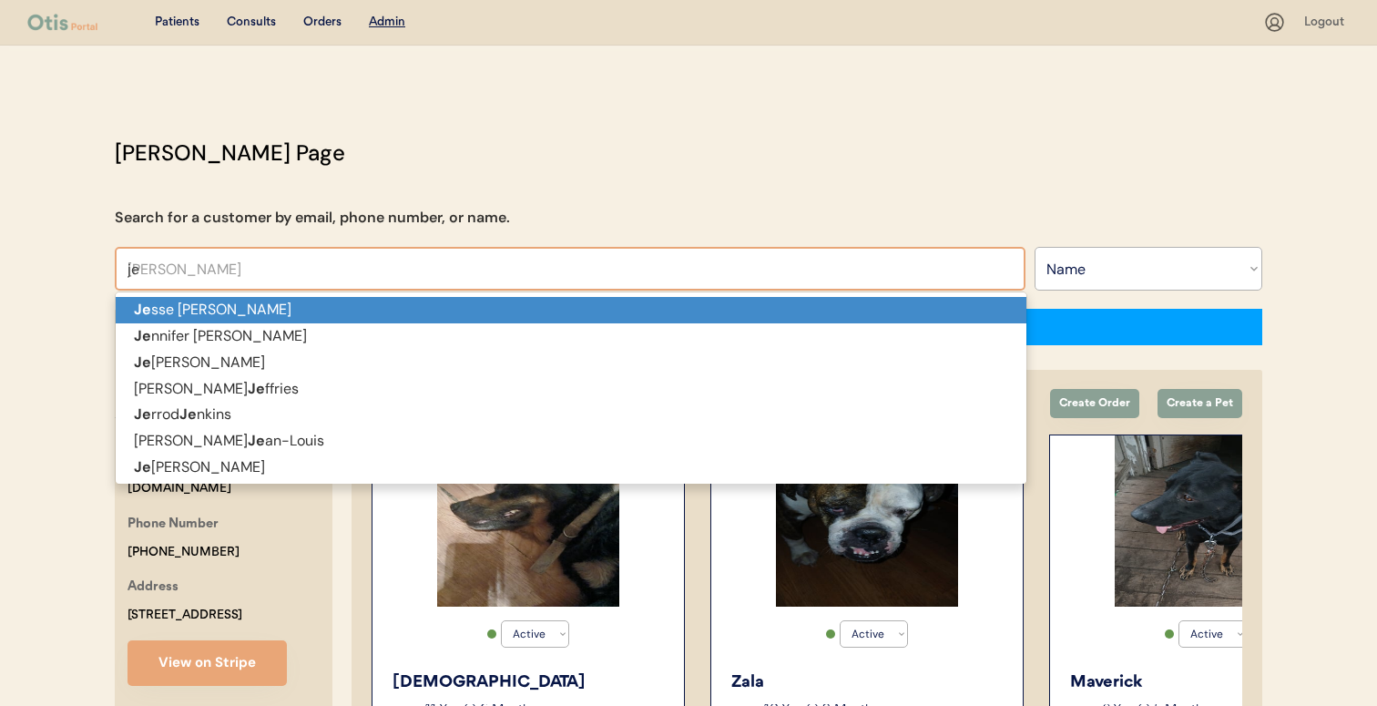
type input "jen"
type input "jennifer Salzano"
type input "jenni"
type input "jennie"
type input "jennie Andrews"
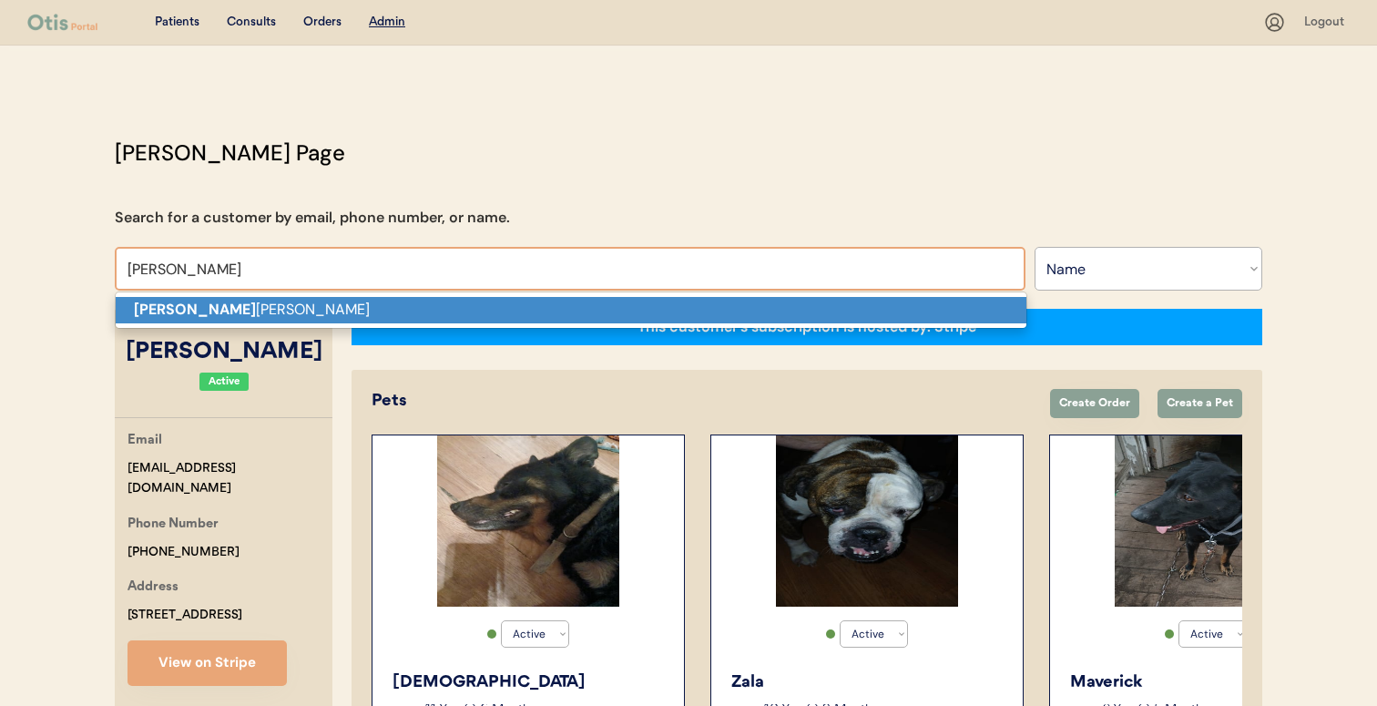
click at [566, 313] on p "Jennie Andrews" at bounding box center [571, 310] width 911 height 26
type input "Jennie Andrews"
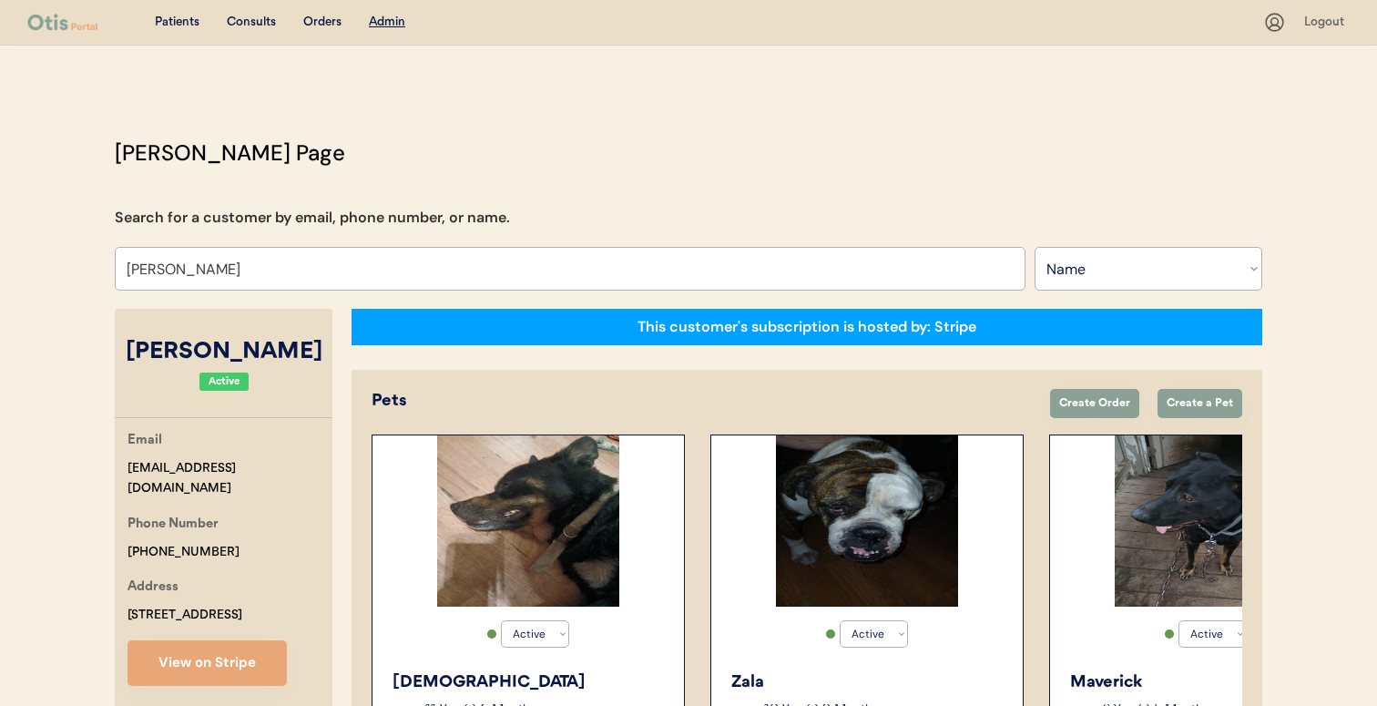
select select "true"
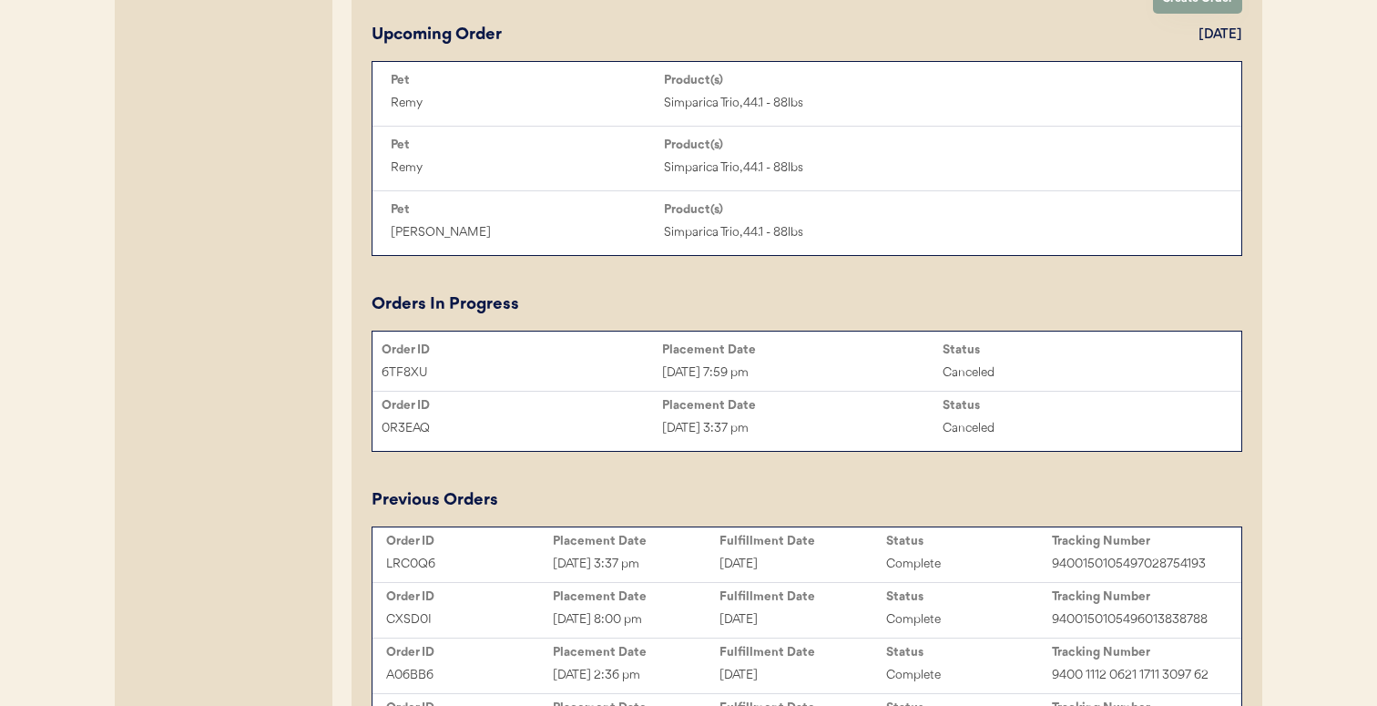
scroll to position [1661, 0]
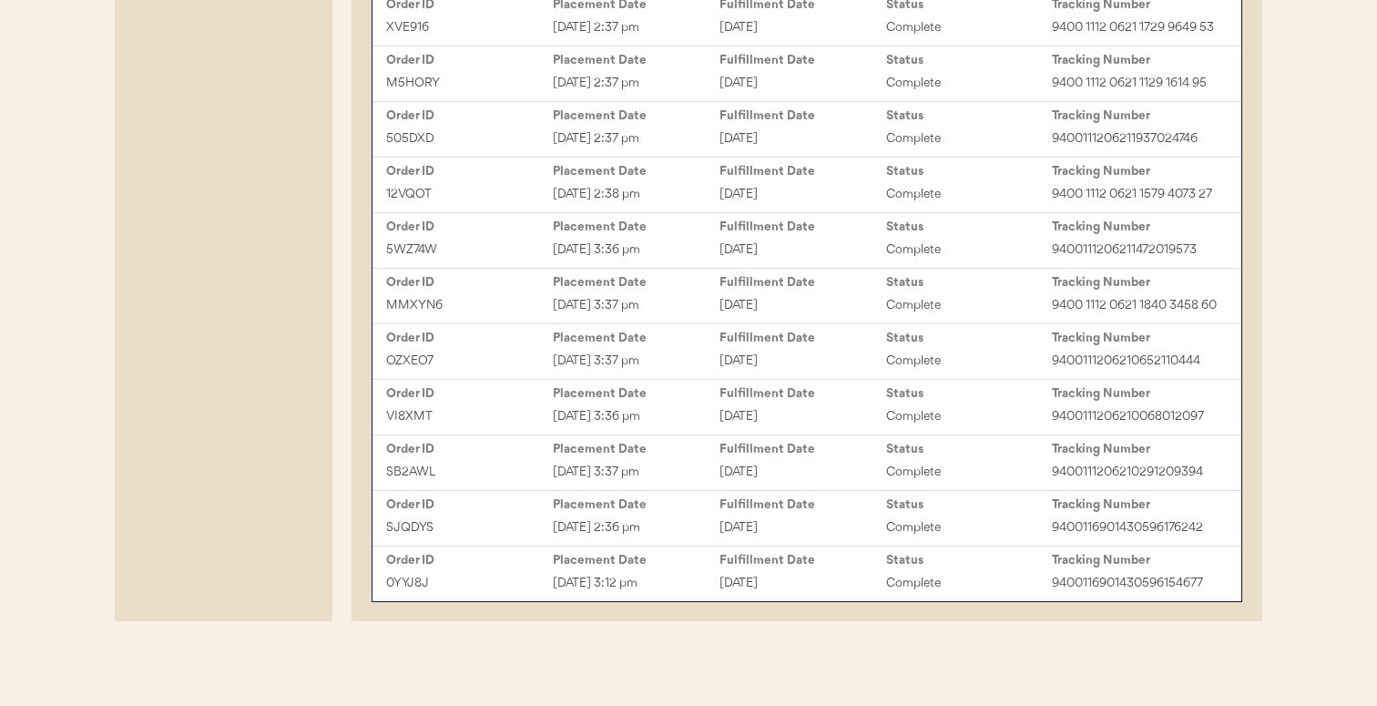
type input "Jennie Andrews"
click at [701, 574] on div "Mar 19, 2024 3:12 pm" at bounding box center [636, 583] width 167 height 21
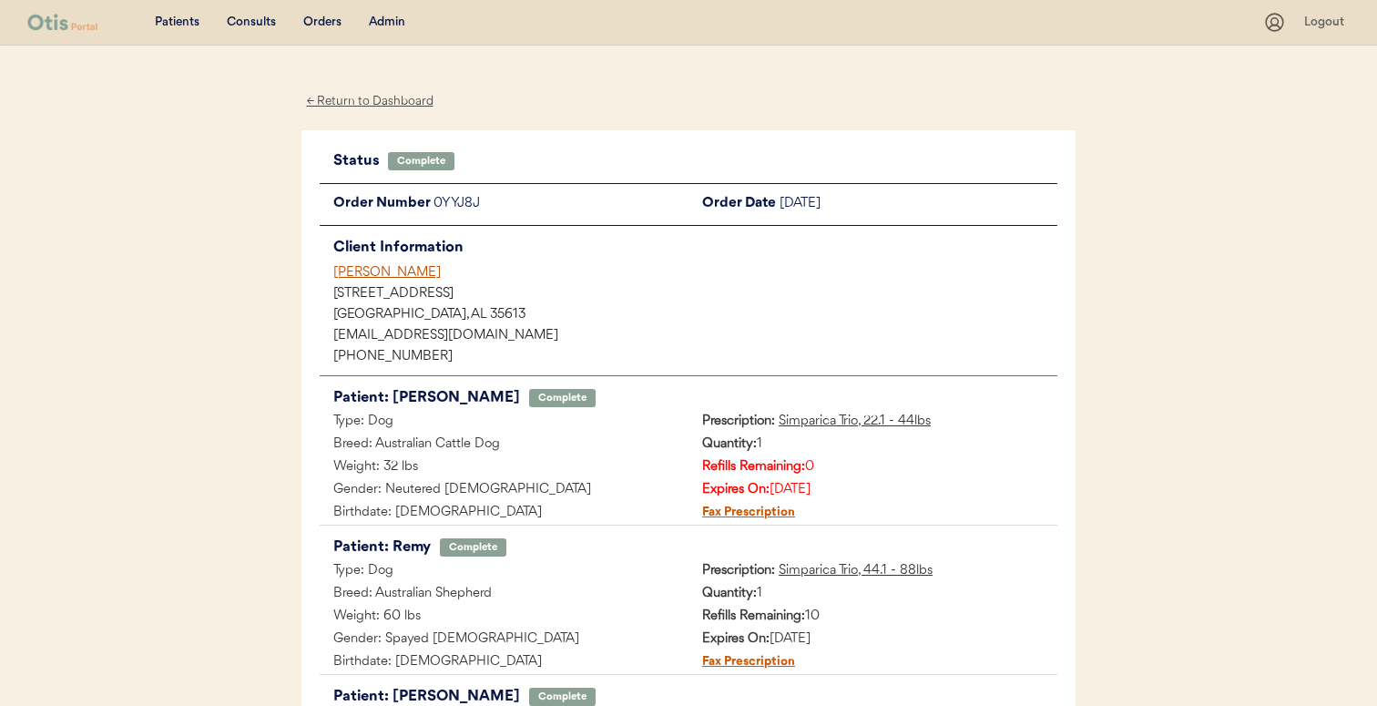
click at [455, 209] on div "0YYJ8J" at bounding box center [561, 204] width 255 height 23
copy div "0YYJ8J"
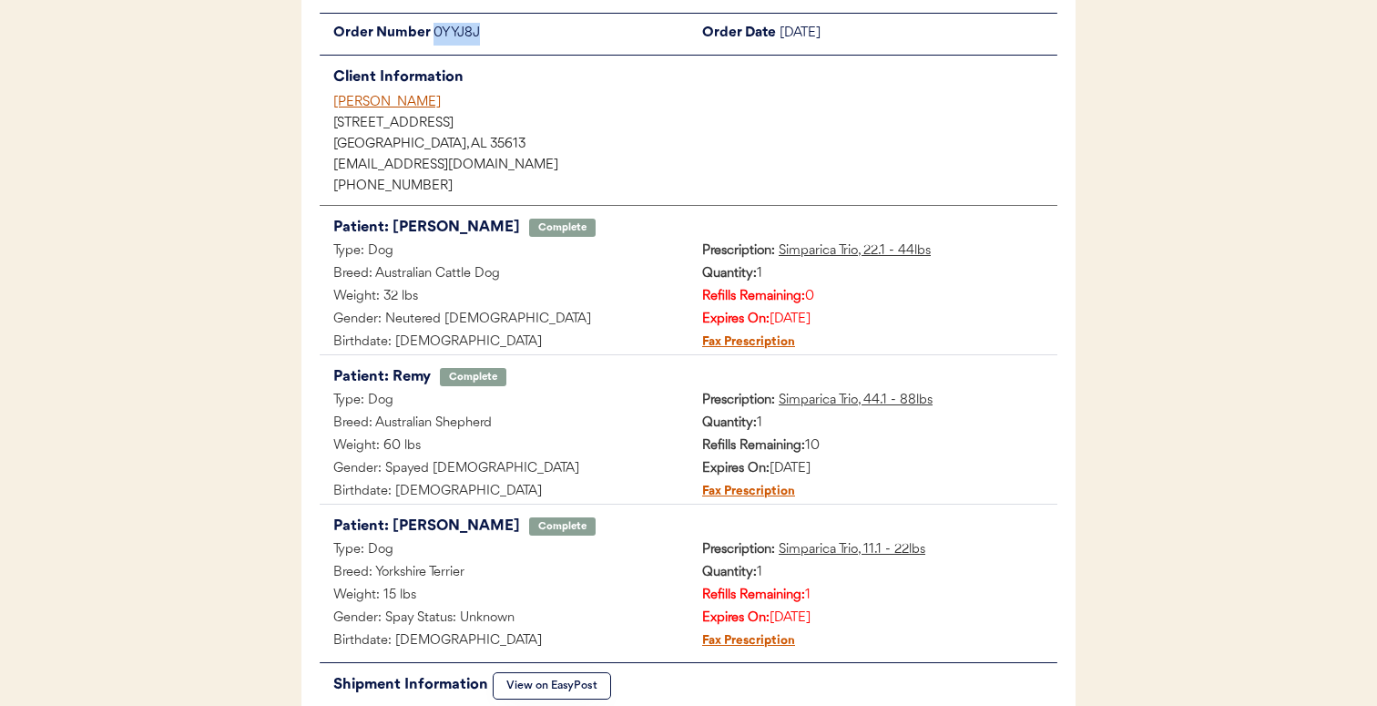
scroll to position [169, 0]
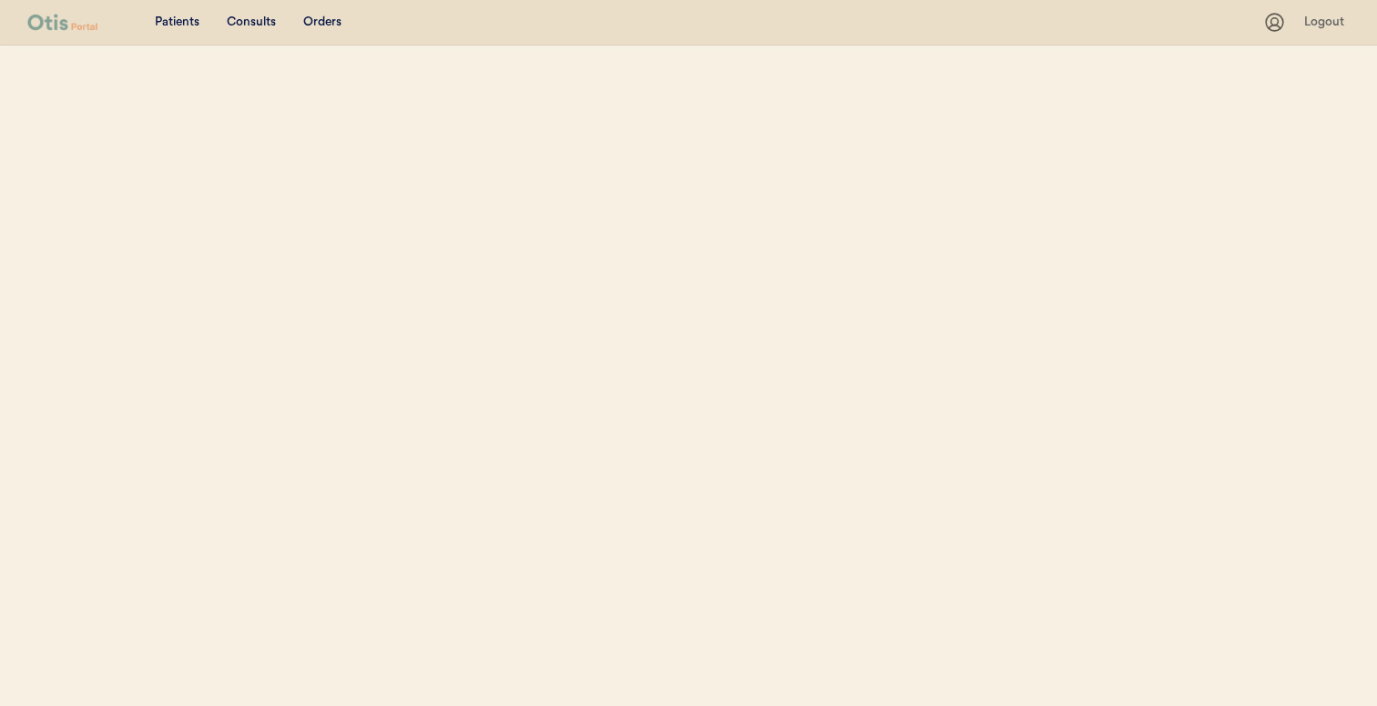
select select ""Name""
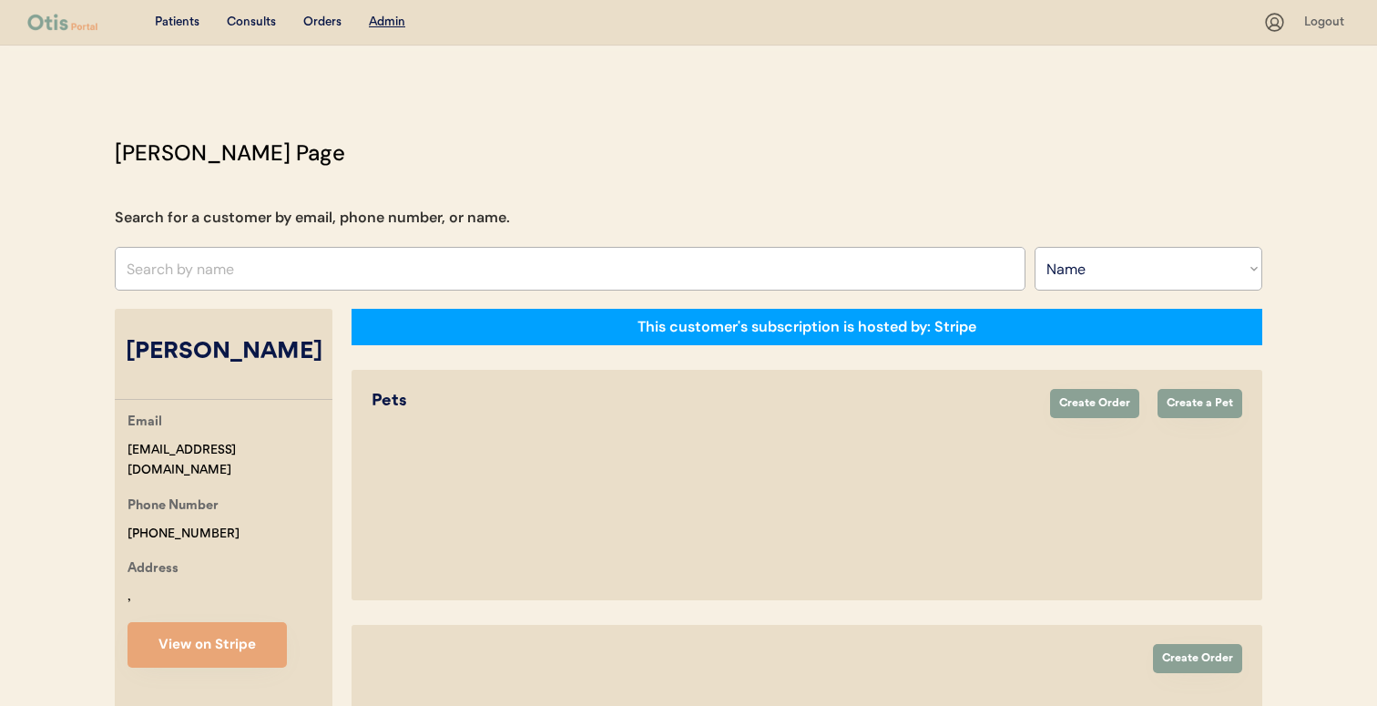
select select "true"
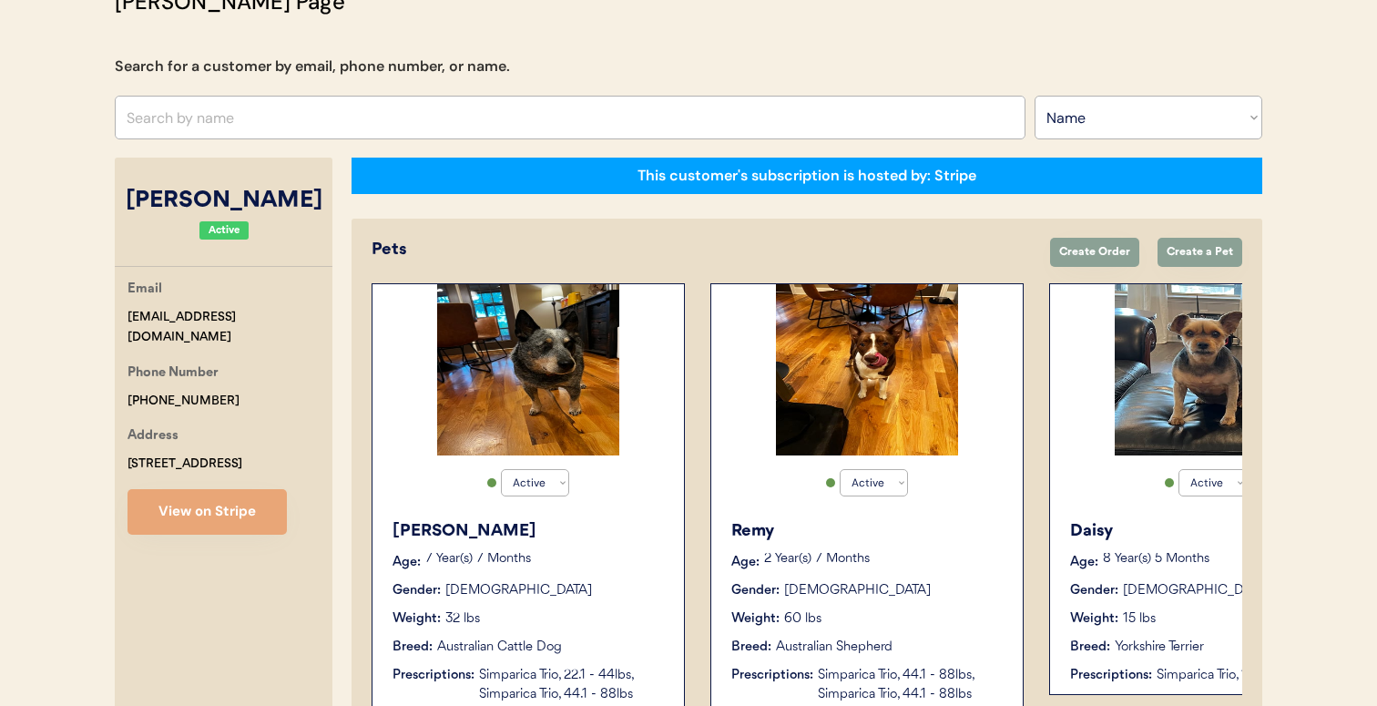
scroll to position [138, 0]
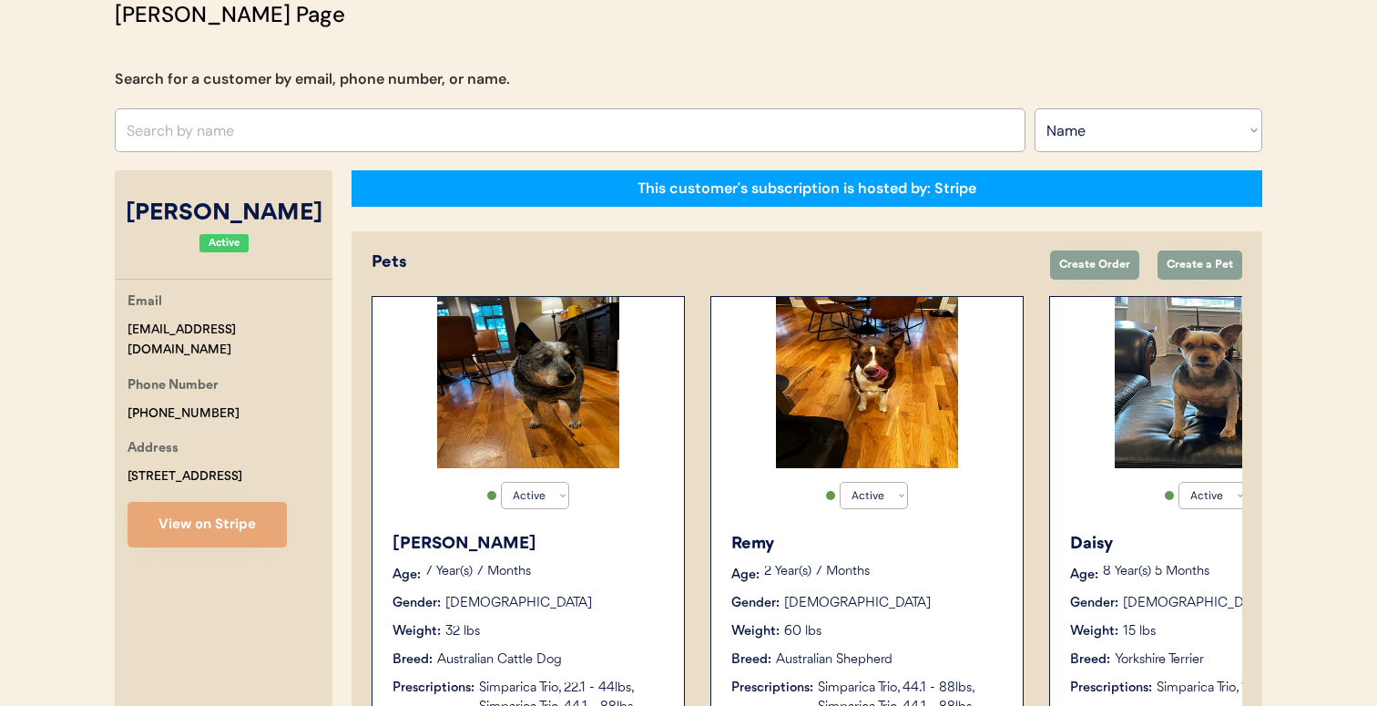
click at [475, 125] on input "text" at bounding box center [570, 130] width 911 height 44
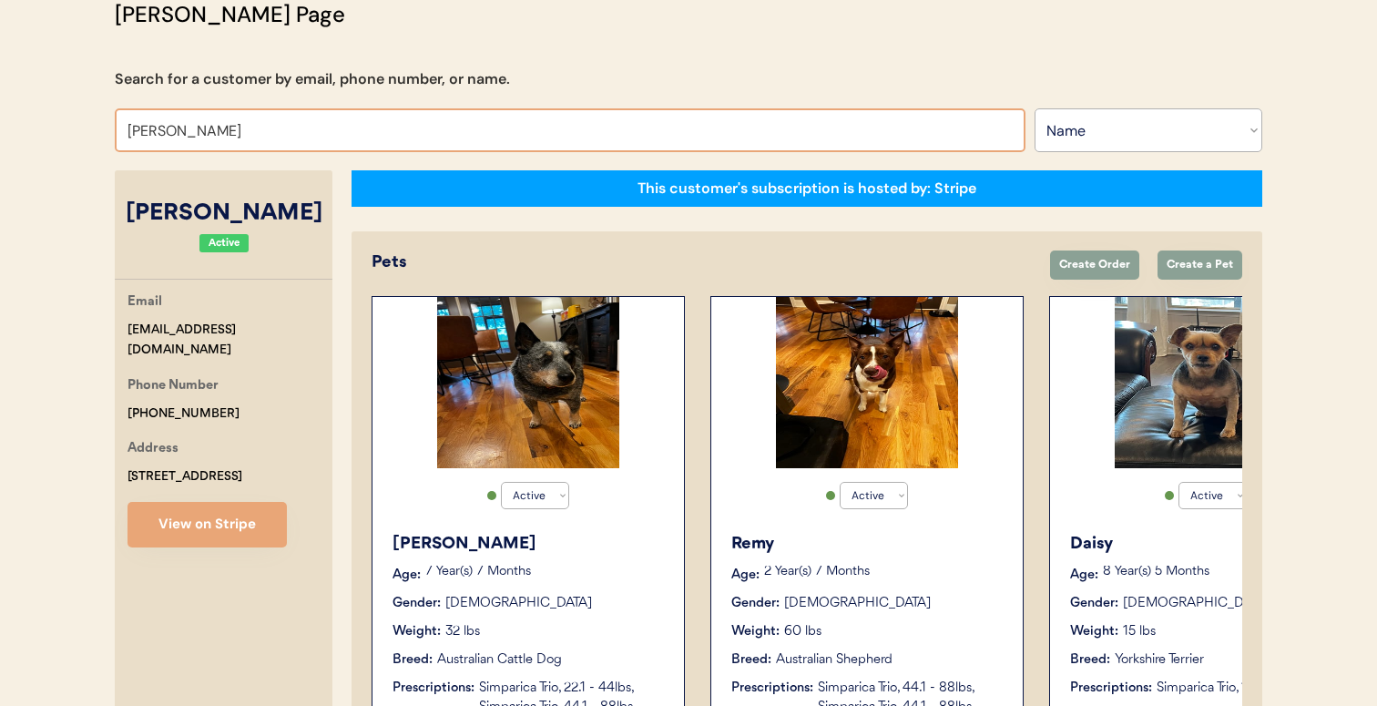
type input "[PERSON_NAME]"
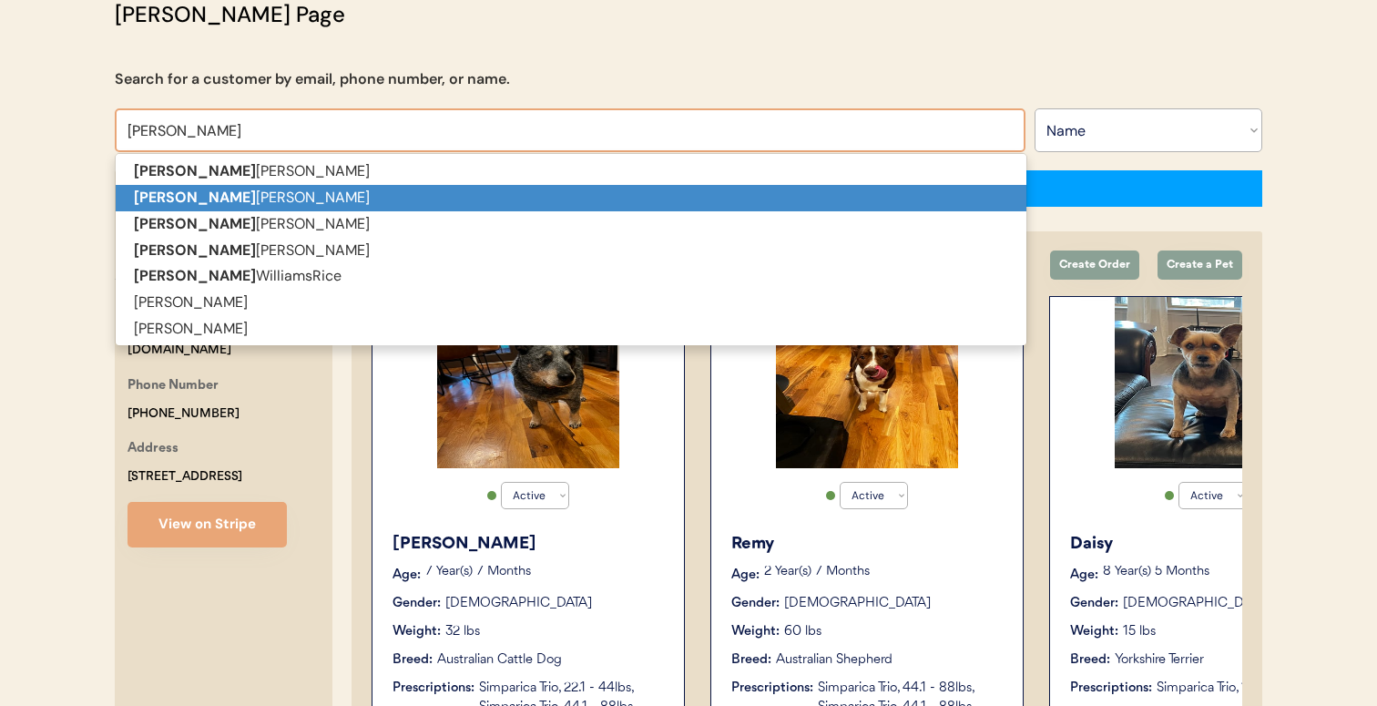
click at [440, 186] on p "[PERSON_NAME]" at bounding box center [571, 198] width 911 height 26
type input "[PERSON_NAME]"
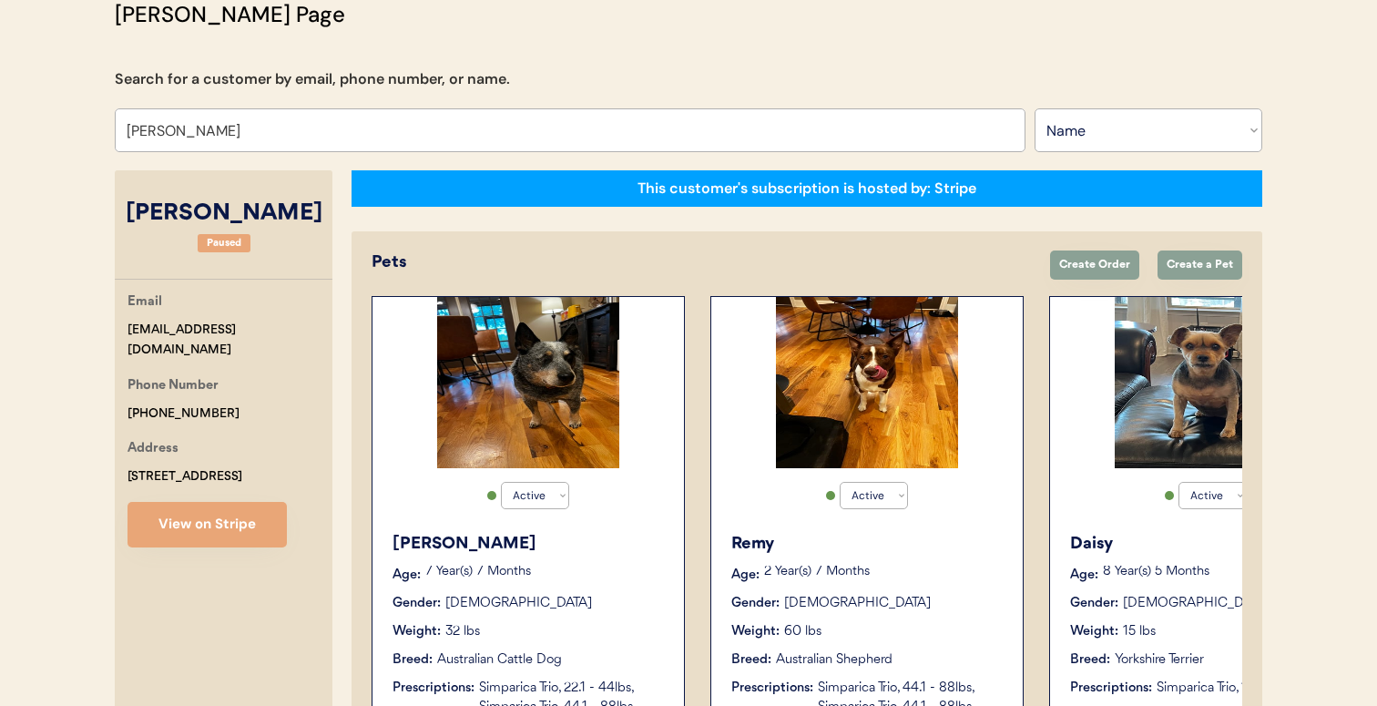
select select "true"
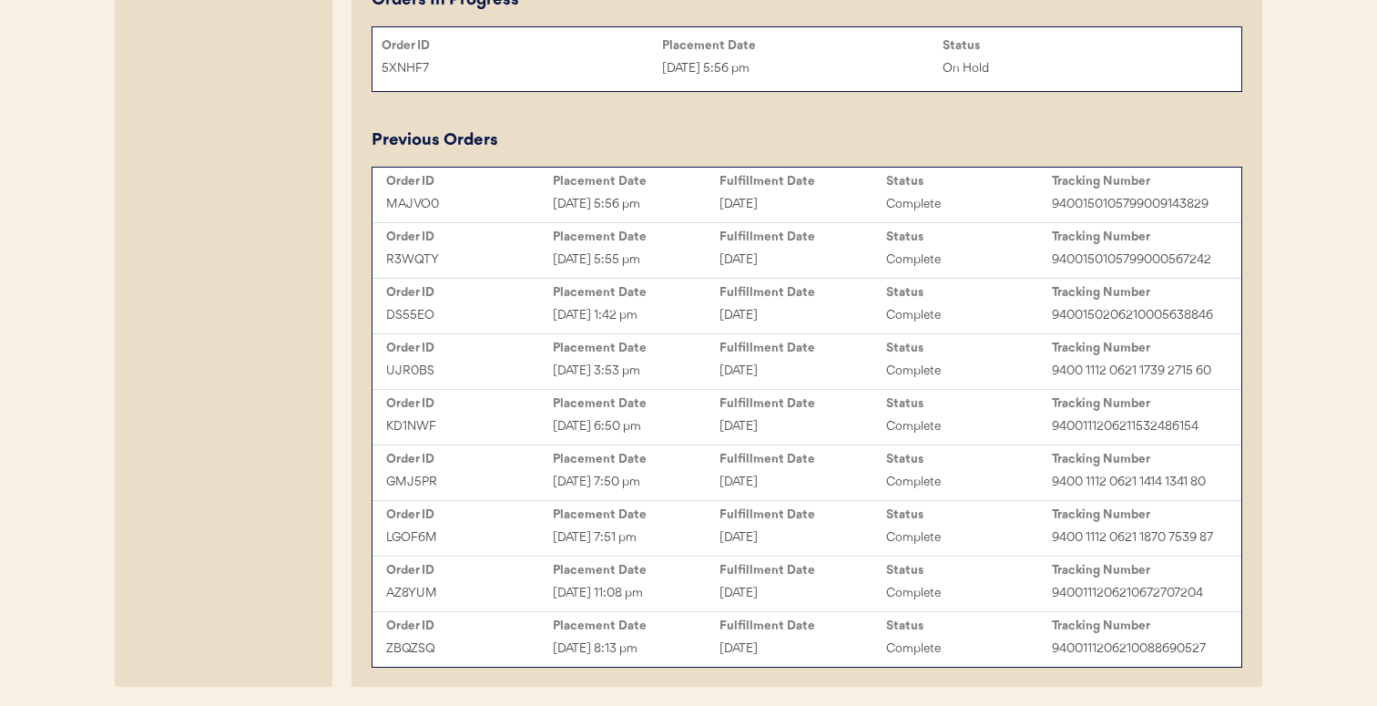
scroll to position [1165, 0]
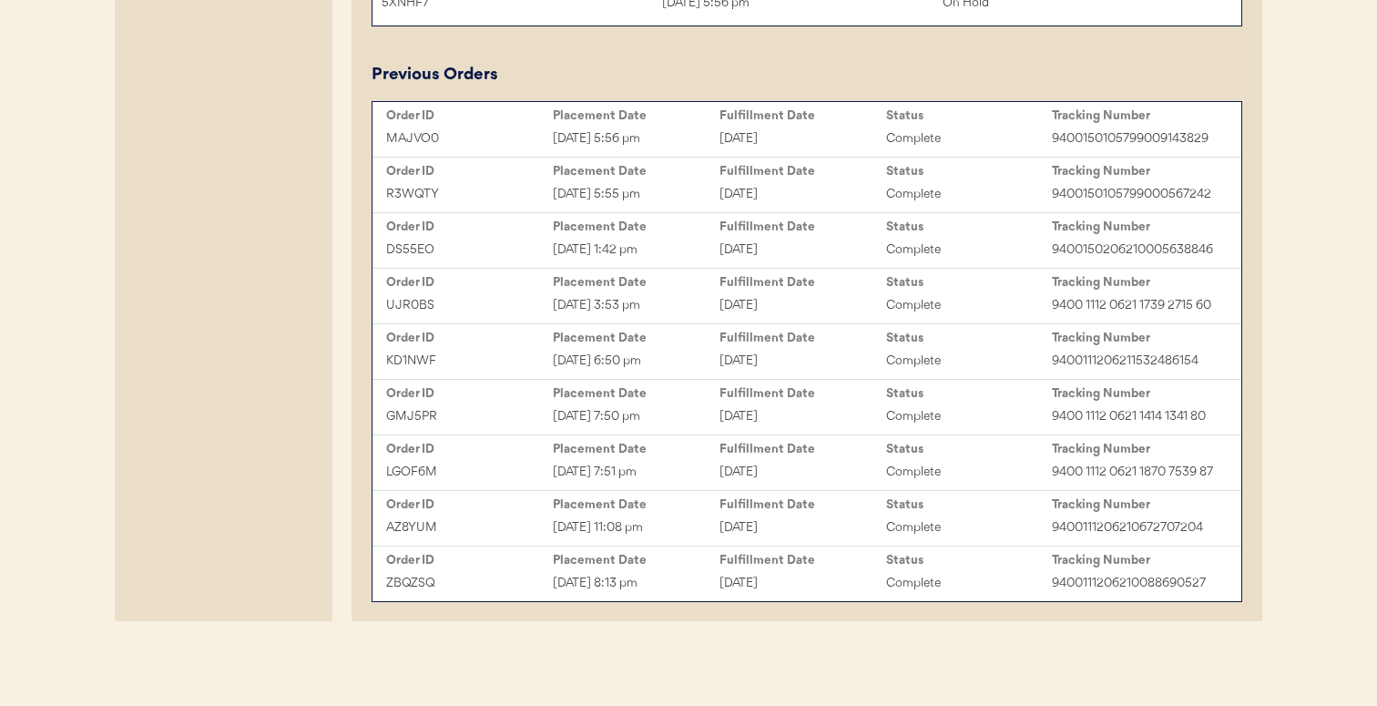
type input "[PERSON_NAME]"
click at [694, 582] on div "[DATE] 8:13 pm" at bounding box center [636, 583] width 167 height 21
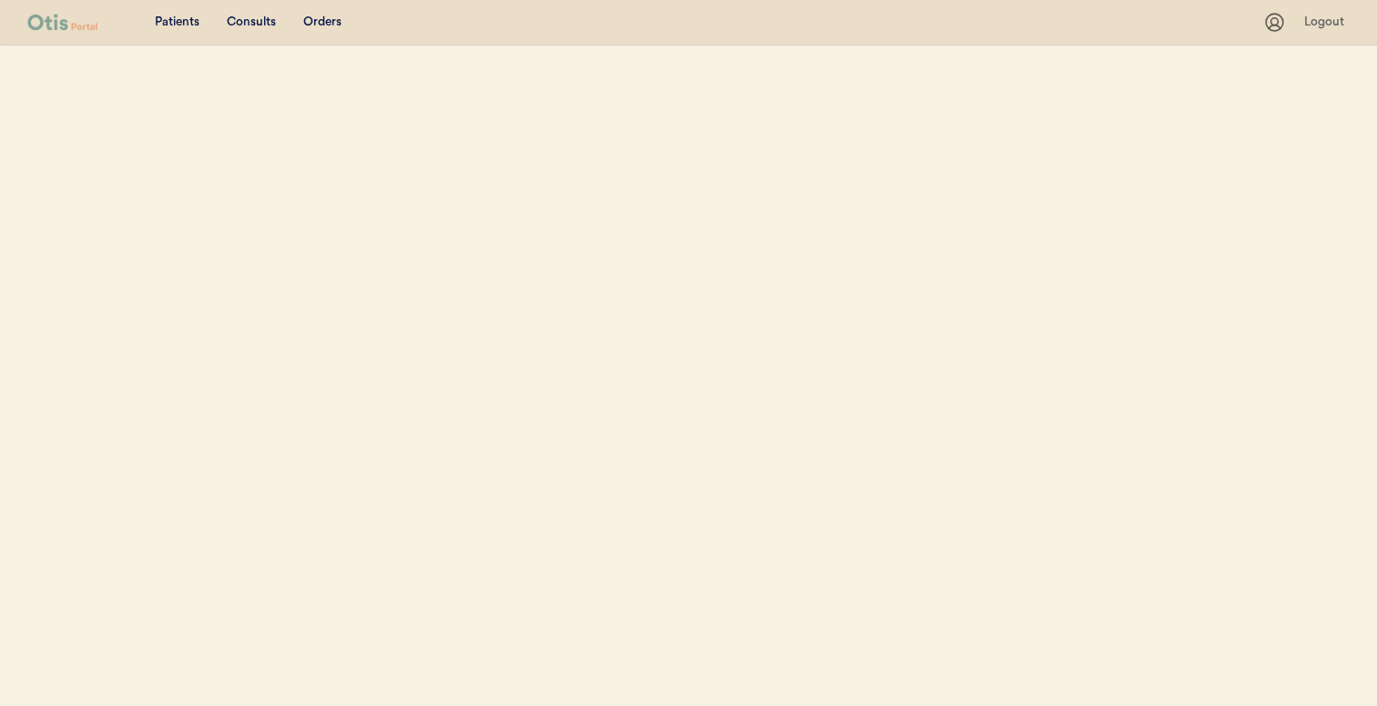
select select ""Name""
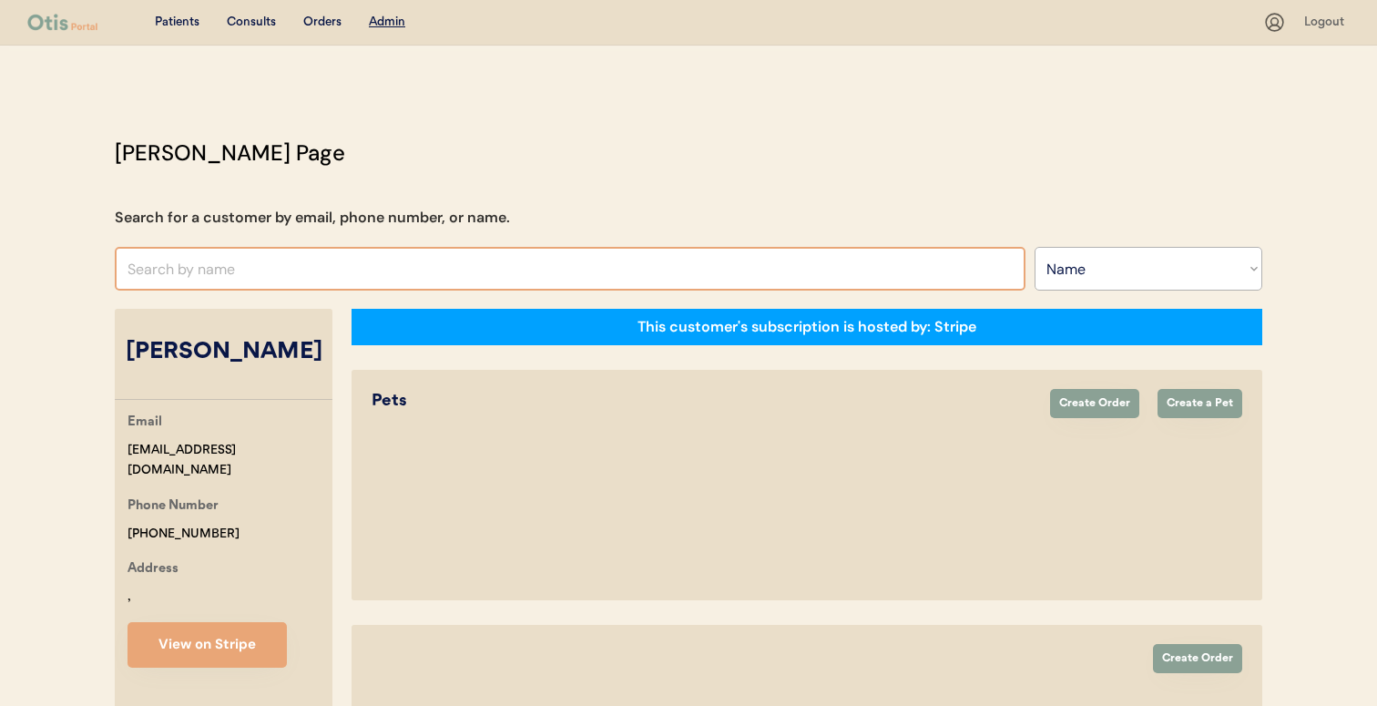
select select "true"
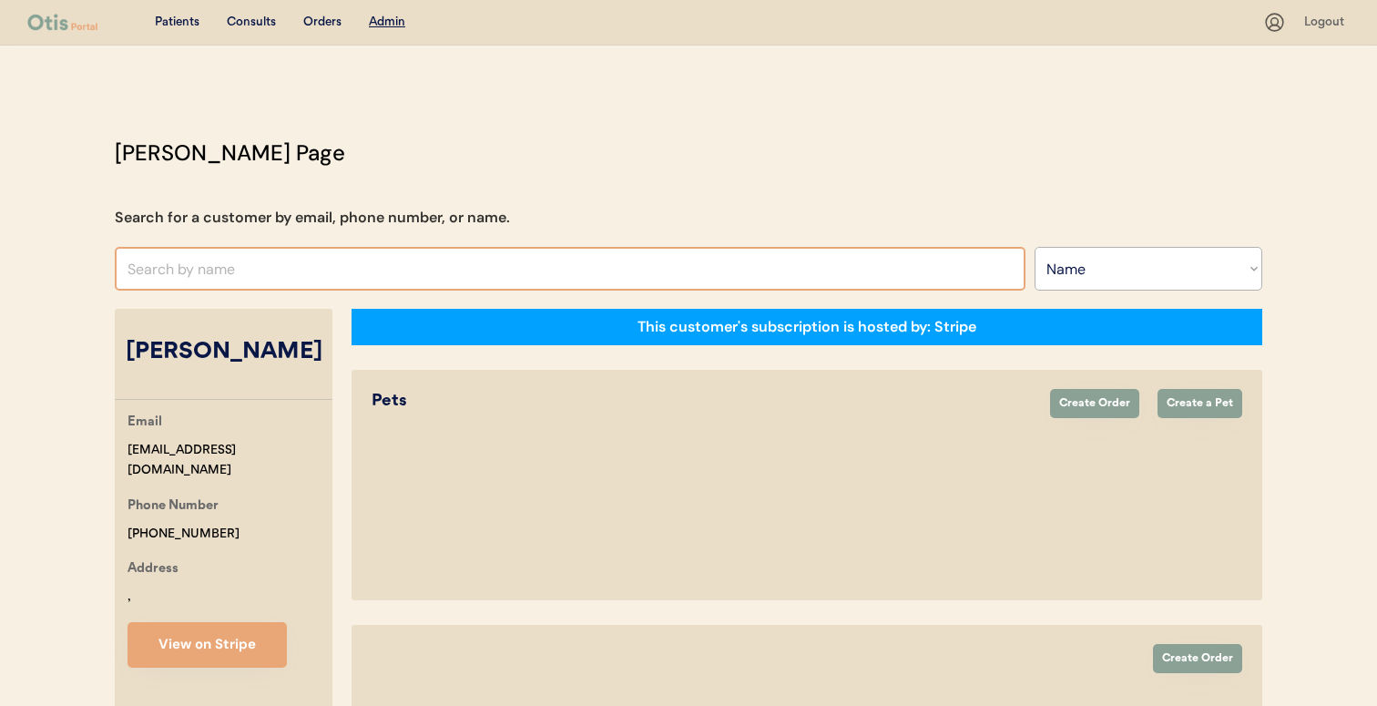
select select "true"
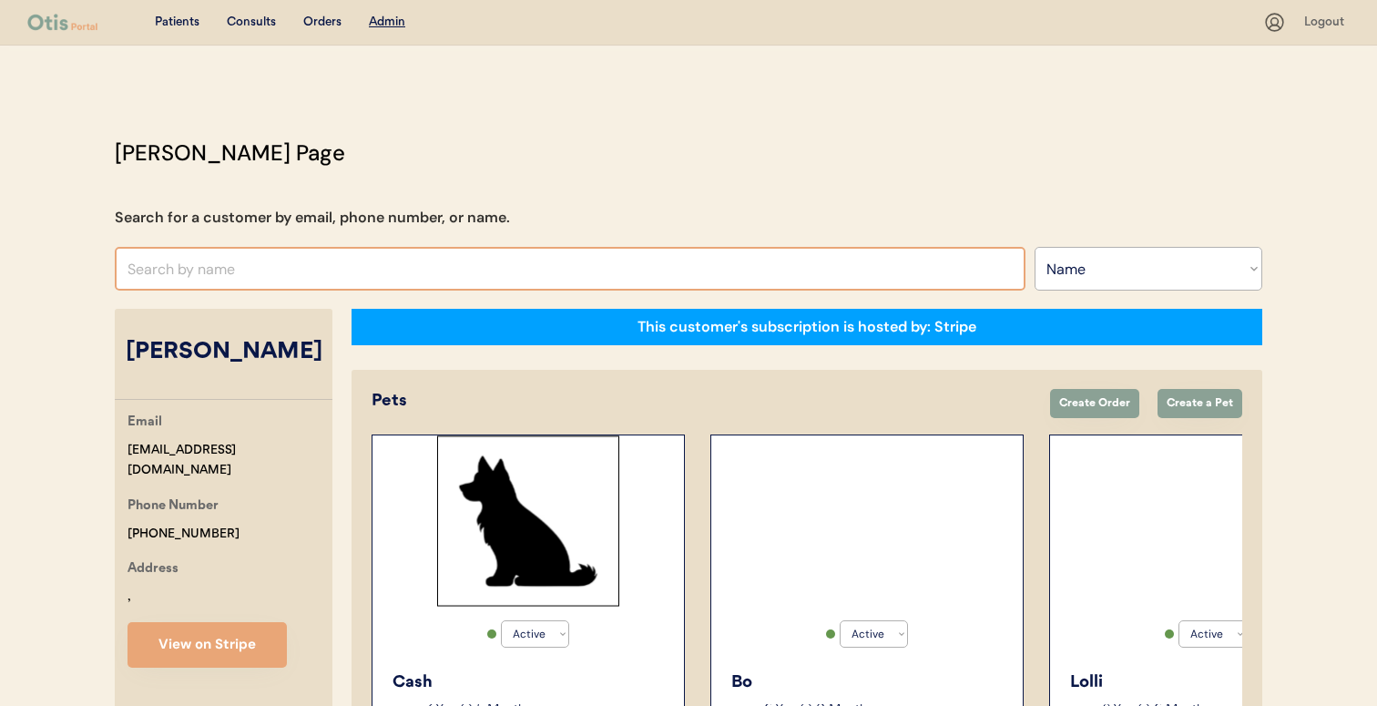
click at [445, 268] on input "text" at bounding box center [570, 269] width 911 height 44
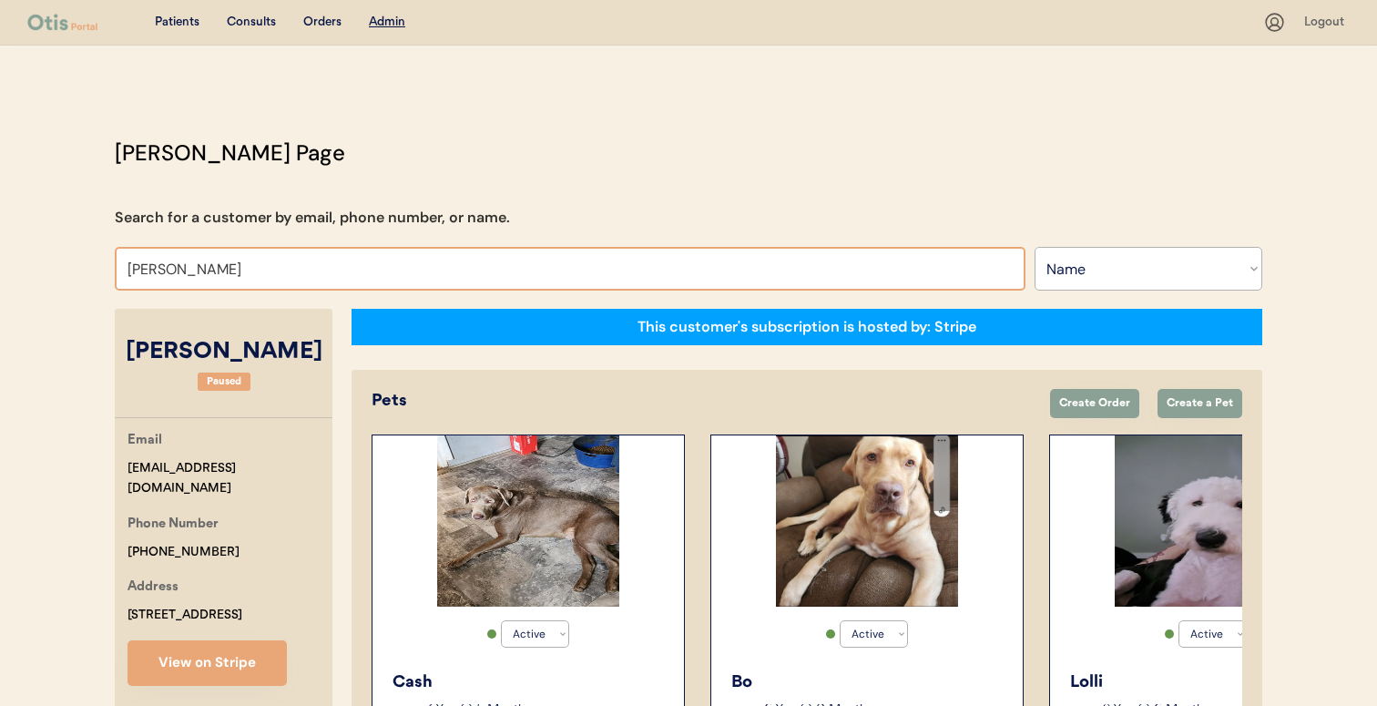
type input "patrick o"
type input "patrick oDriscoll"
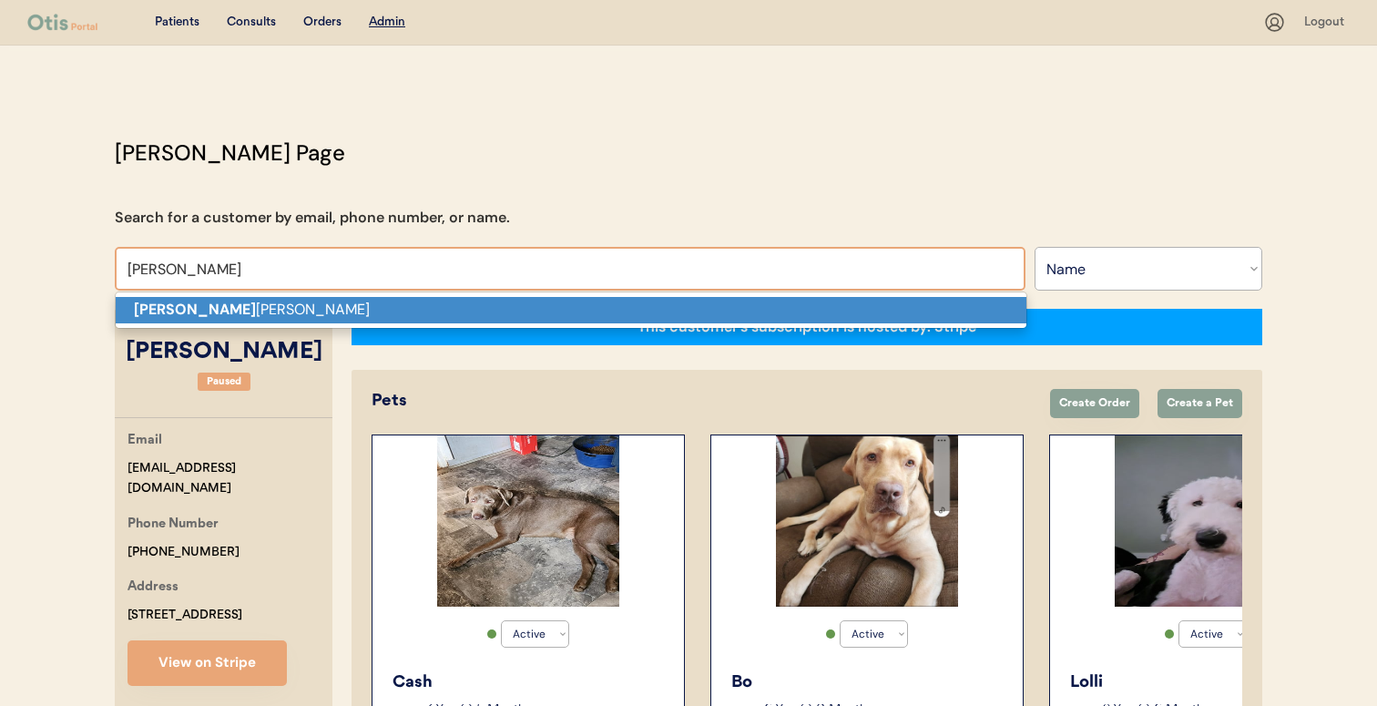
click at [431, 301] on p "Patrick O Driscoll" at bounding box center [571, 310] width 911 height 26
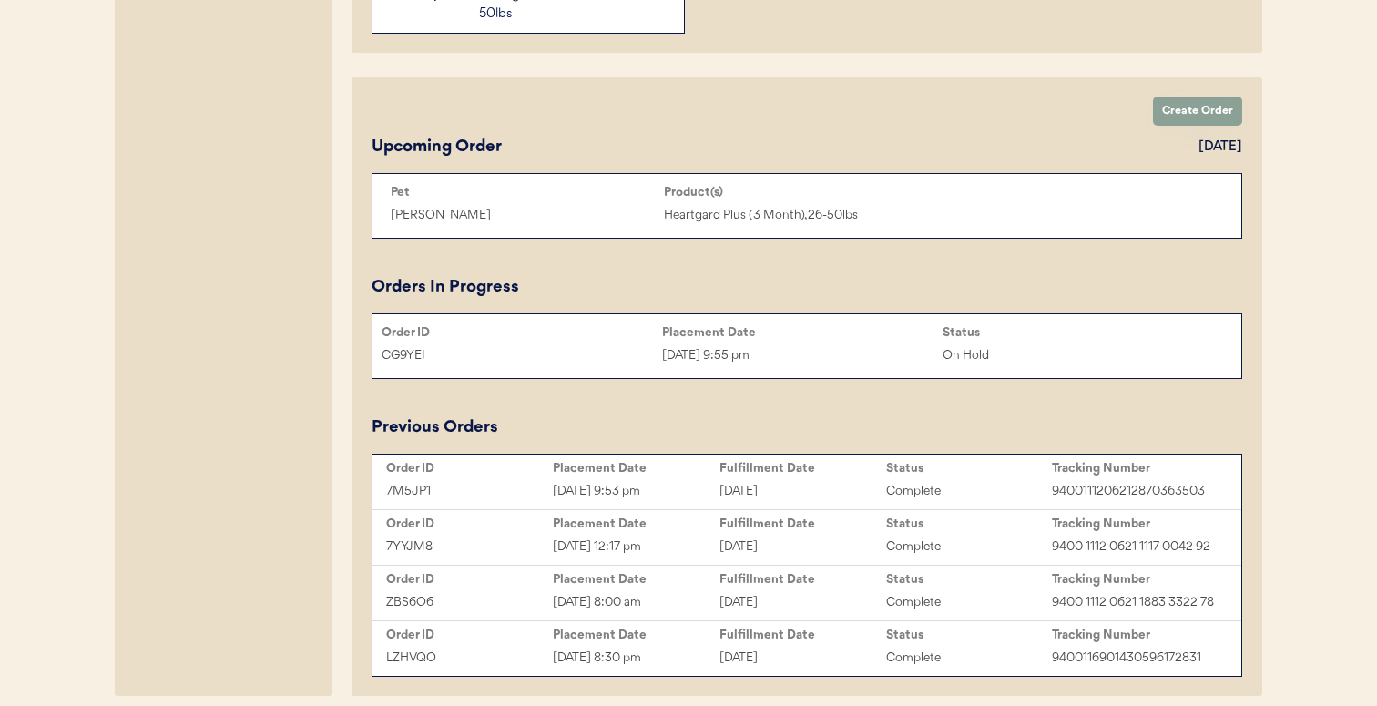
scroll to position [906, 0]
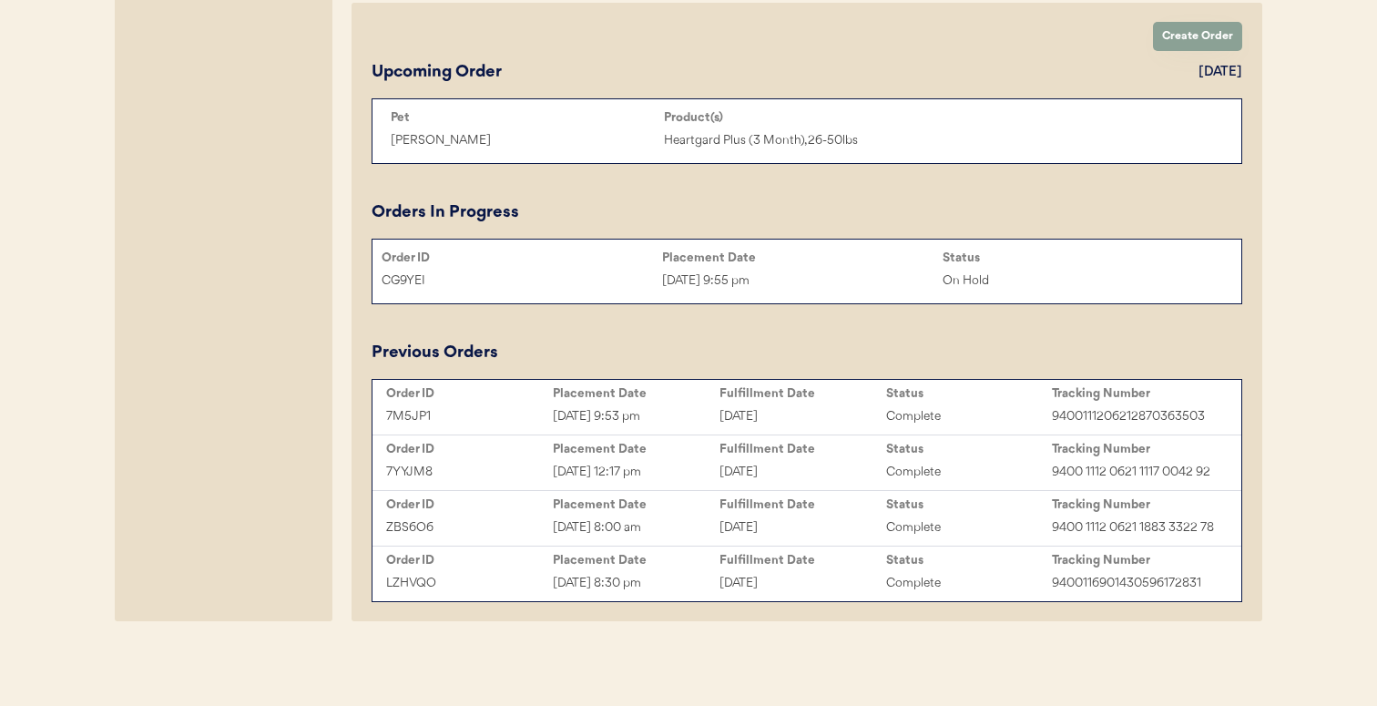
type input "[PERSON_NAME]"
click at [660, 573] on div "[DATE] 8:30 pm" at bounding box center [636, 583] width 167 height 21
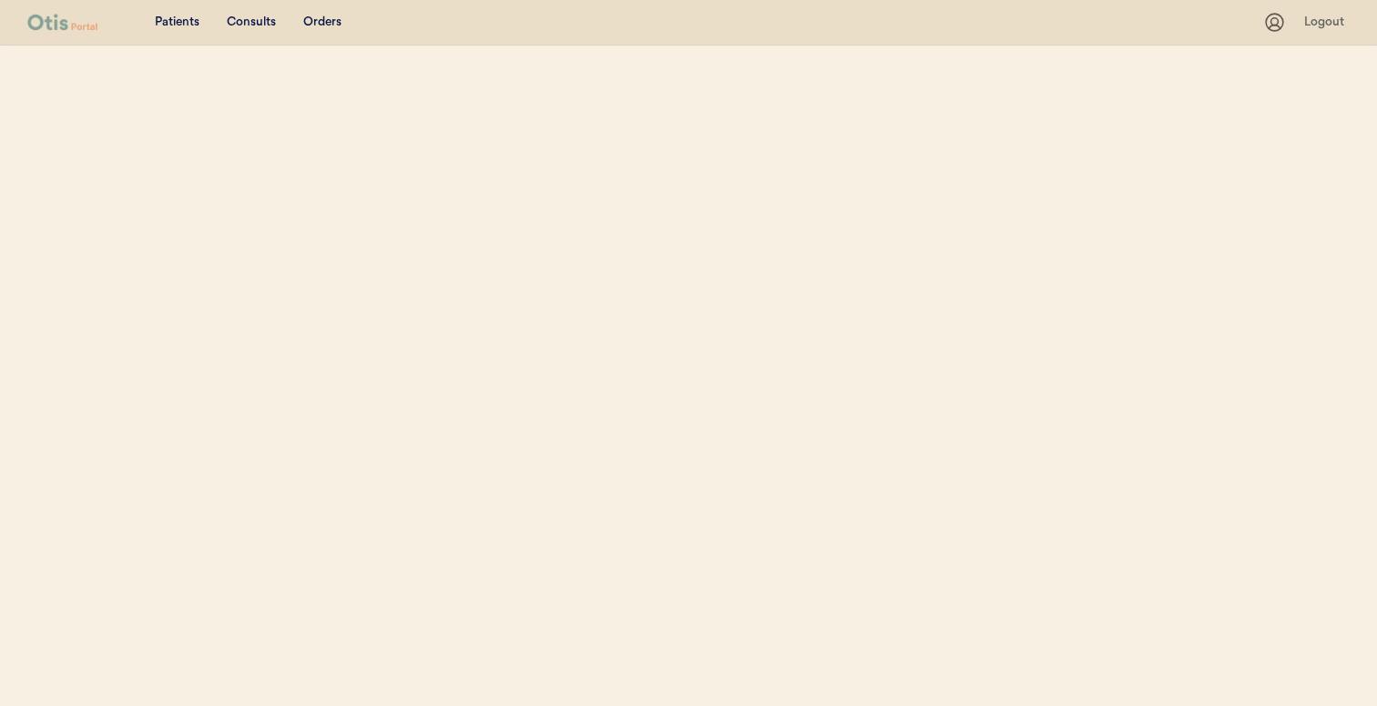
select select ""Name""
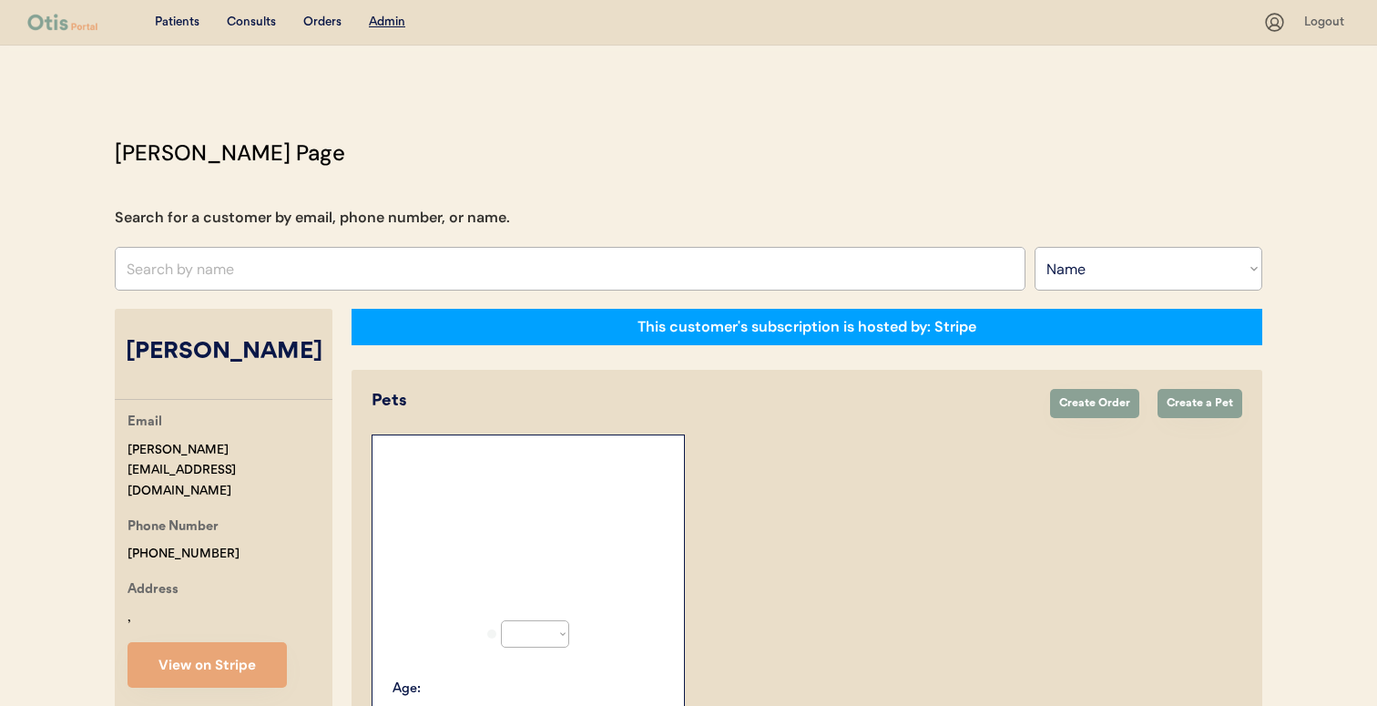
select select "true"
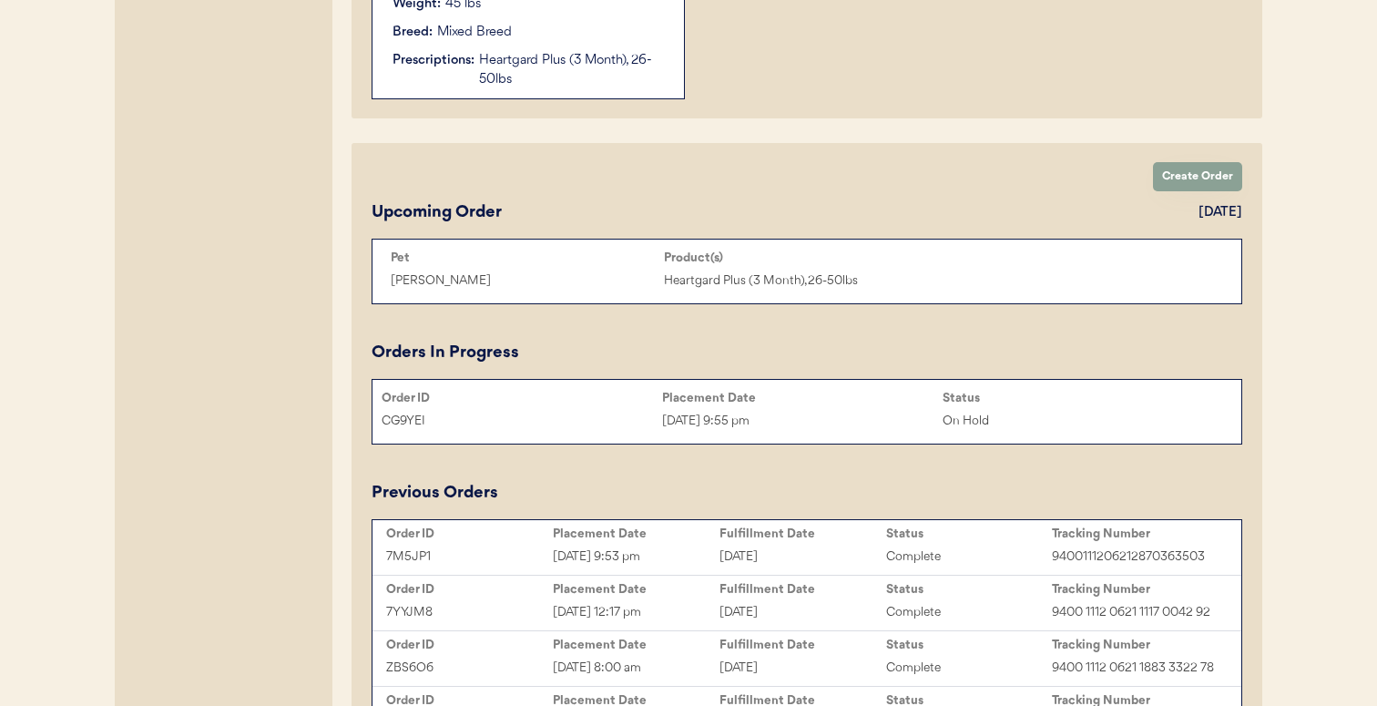
scroll to position [906, 0]
